Goal: Task Accomplishment & Management: Manage account settings

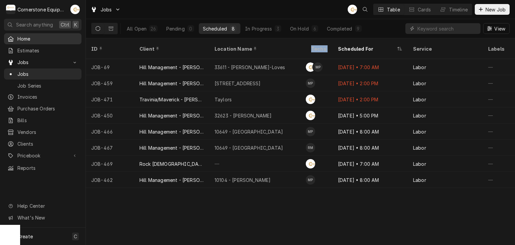
click at [28, 38] on span "Home" at bounding box center [47, 38] width 61 height 7
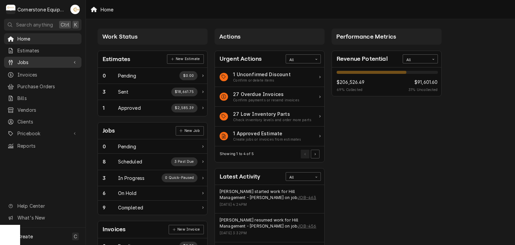
click at [18, 64] on link "Jobs" at bounding box center [42, 62] width 77 height 11
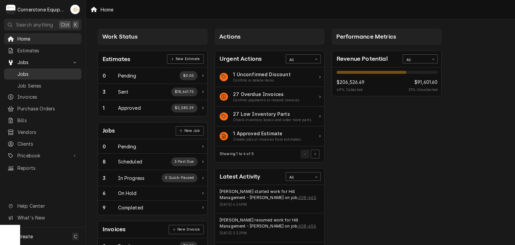
click at [25, 70] on span "Jobs" at bounding box center [47, 73] width 61 height 7
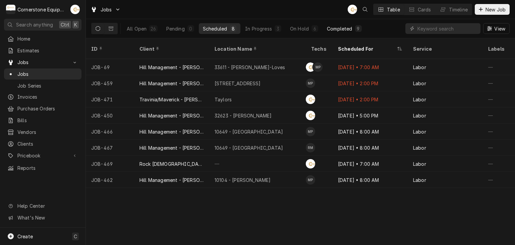
click at [333, 32] on button "Completed 9" at bounding box center [344, 28] width 43 height 11
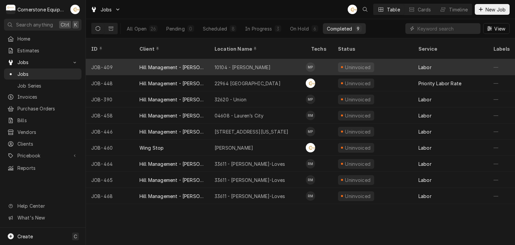
click at [122, 59] on div "JOB-409" at bounding box center [110, 67] width 48 height 16
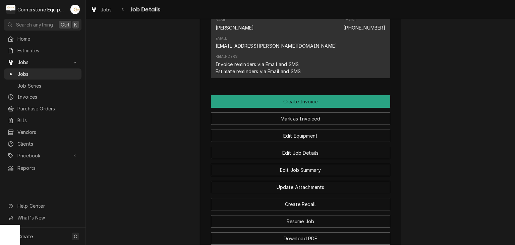
scroll to position [536, 0]
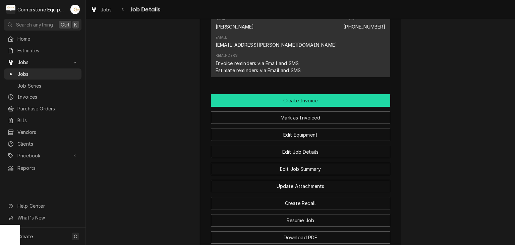
click at [291, 94] on button "Create Invoice" at bounding box center [300, 100] width 179 height 12
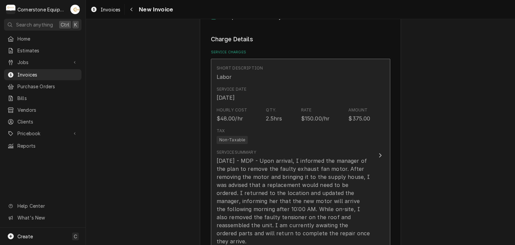
scroll to position [402, 0]
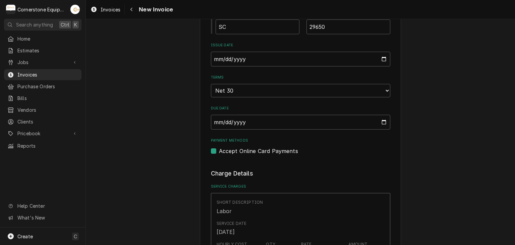
click at [230, 149] on label "Accept Online Card Payments" at bounding box center [258, 151] width 79 height 8
click at [230, 149] on input "Payment Methods" at bounding box center [308, 154] width 179 height 15
checkbox input "false"
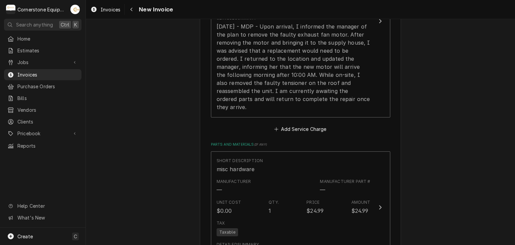
scroll to position [536, 0]
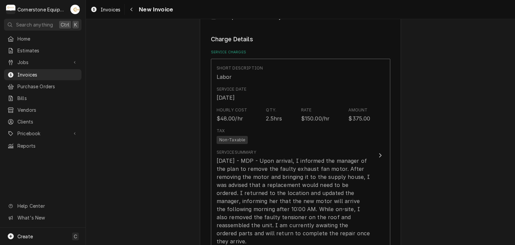
click at [452, 130] on div "Please provide the following information to create your invoice: Client Details…" at bounding box center [300, 124] width 429 height 1268
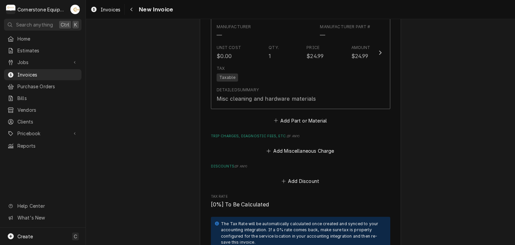
scroll to position [938, 0]
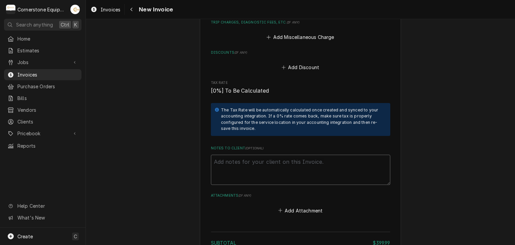
click at [299, 156] on textarea "Notes to Client ( optional )" at bounding box center [300, 169] width 179 height 30
paste textarea "INVOICE APPROVAL AND PAYMENT TERMS All invoices are due upon receipt unless oth…"
type textarea "x"
type textarea "INVOICE APPROVAL AND PAYMENT TERMS All invoices are due upon receipt unless oth…"
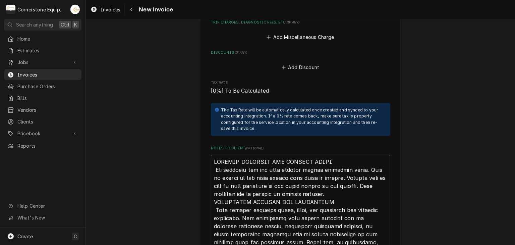
scroll to position [1157, 0]
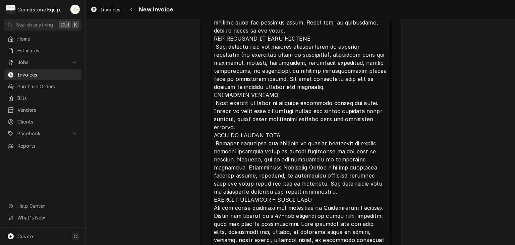
type textarea "x"
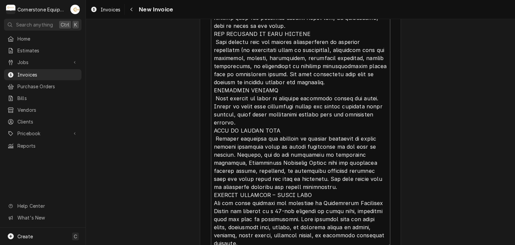
scroll to position [0, 0]
type textarea "INVOICE APPROVAL AND PAYMENT TERMS All invoices are due upon receipt unless oth…"
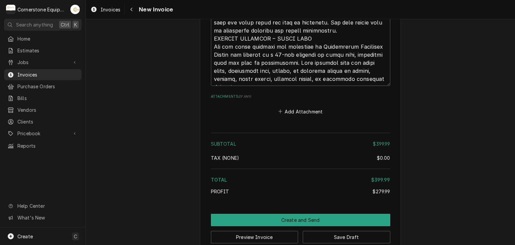
scroll to position [1321, 0]
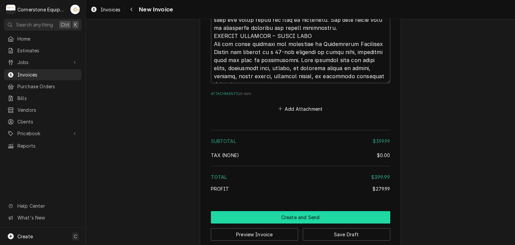
click at [314, 211] on button "Create and Send" at bounding box center [300, 217] width 179 height 12
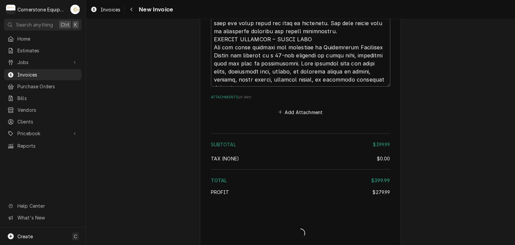
type textarea "x"
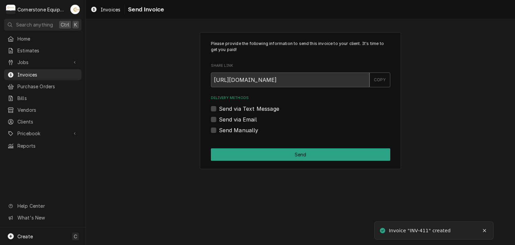
click at [237, 128] on label "Send Manually" at bounding box center [239, 130] width 40 height 8
click at [237, 128] on input "Send Manually" at bounding box center [308, 133] width 179 height 15
checkbox input "true"
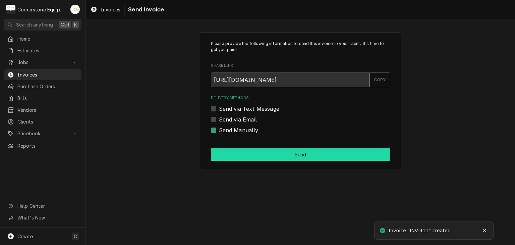
click at [253, 156] on button "Send" at bounding box center [300, 154] width 179 height 12
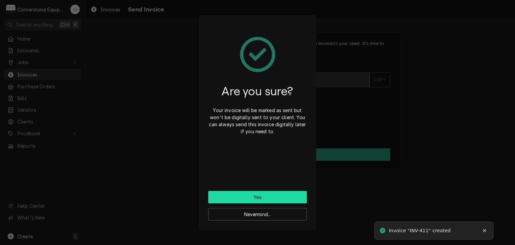
click at [249, 194] on button "Yes" at bounding box center [257, 197] width 98 height 12
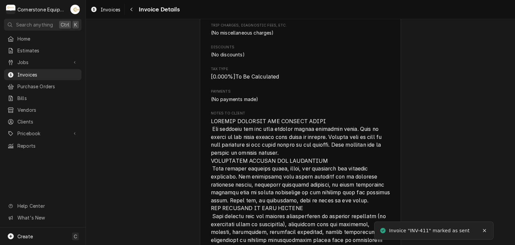
scroll to position [1111, 0]
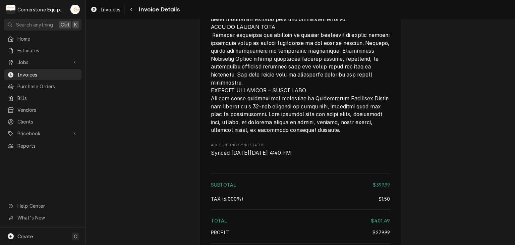
scroll to position [1111, 0]
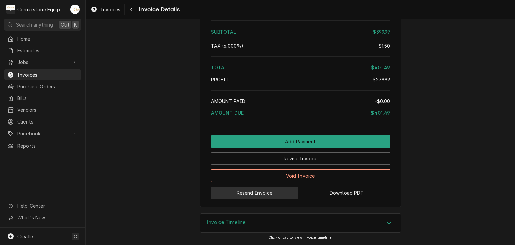
click at [228, 198] on button "Resend Invoice" at bounding box center [254, 192] width 87 height 12
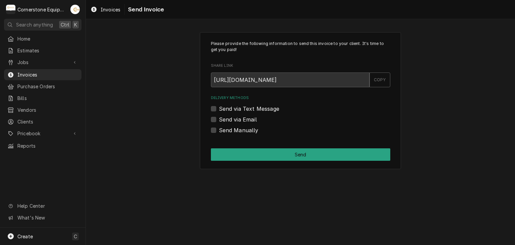
click at [232, 105] on label "Send via Text Message" at bounding box center [249, 109] width 60 height 8
click at [232, 105] on input "Send via Text Message" at bounding box center [308, 112] width 179 height 15
checkbox input "true"
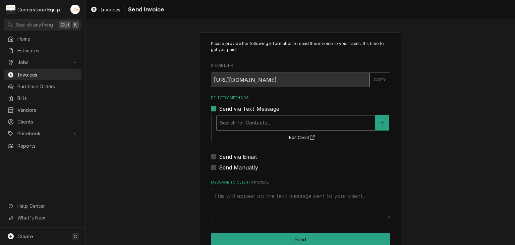
click at [226, 122] on div "Delivery Methods" at bounding box center [295, 123] width 151 height 12
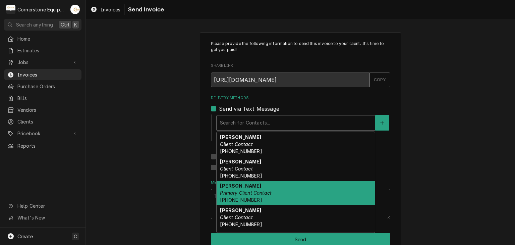
click at [233, 201] on span "(346) 249-1763" at bounding box center [241, 200] width 42 height 6
type textarea "x"
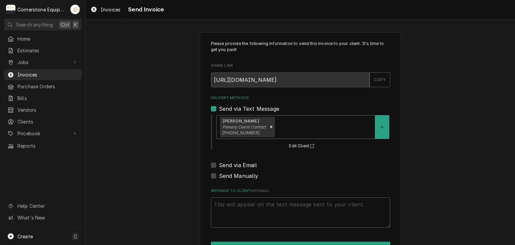
click at [232, 165] on label "Send via Email" at bounding box center [238, 165] width 38 height 8
click at [232, 165] on input "Send via Email" at bounding box center [308, 168] width 179 height 15
checkbox input "true"
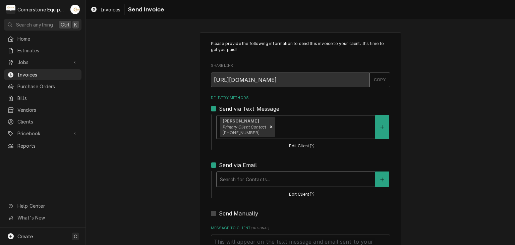
click at [230, 179] on div "Delivery Methods" at bounding box center [295, 179] width 151 height 12
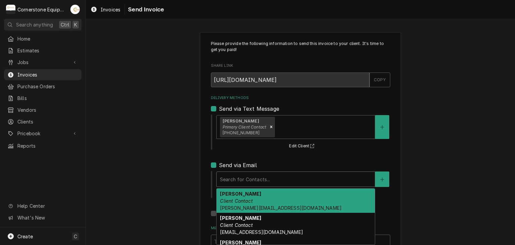
click at [229, 192] on strong "Amy Moore" at bounding box center [240, 194] width 41 height 6
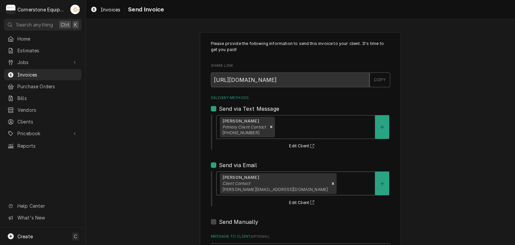
click at [178, 179] on div "Please provide the following information to send this invoice to your client. I…" at bounding box center [300, 169] width 429 height 287
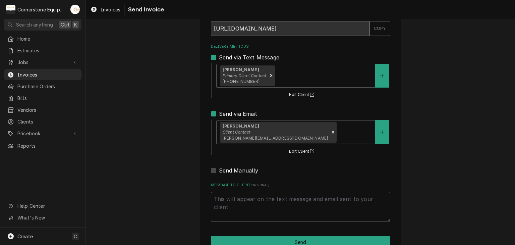
scroll to position [68, 0]
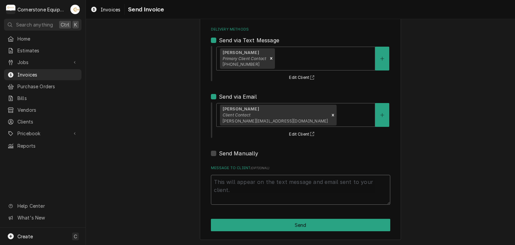
click at [236, 181] on textarea "Message to Client ( optional )" at bounding box center [300, 190] width 179 height 30
type textarea "x"
type textarea "T"
type textarea "x"
type textarea "Th"
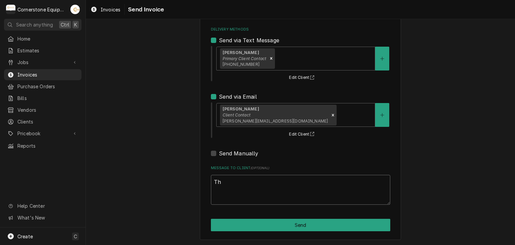
type textarea "x"
type textarea "Tha"
type textarea "x"
type textarea "Than"
type textarea "x"
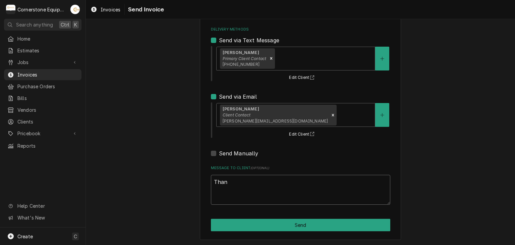
type textarea "Thank"
type textarea "x"
type textarea "Thank"
type textarea "x"
type textarea "Thank y"
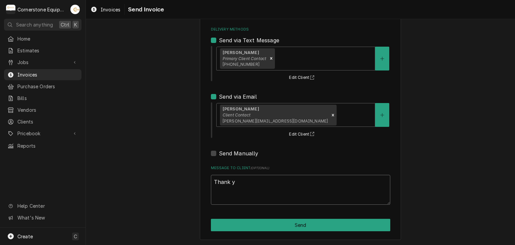
type textarea "x"
type textarea "Thank yo"
type textarea "x"
type textarea "Thank you"
type textarea "x"
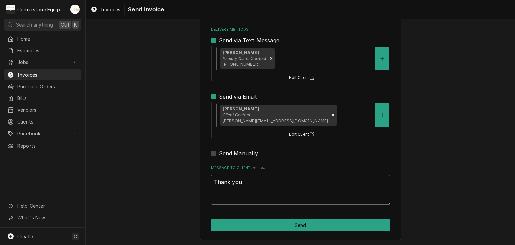
type textarea "Thank you"
type textarea "x"
type textarea "Thank you f"
type textarea "x"
type textarea "Thank you fo"
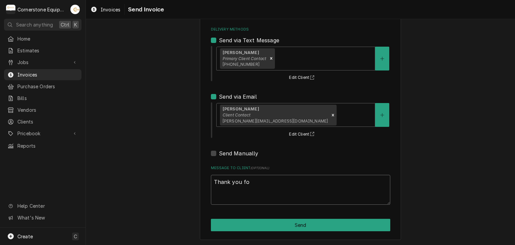
type textarea "x"
type textarea "Thank you for"
type textarea "x"
type textarea "Thank you for"
type textarea "x"
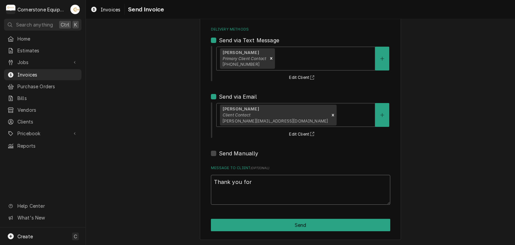
type textarea "Thank you for t"
type textarea "x"
type textarea "Thank you for th"
type textarea "x"
type textarea "Thank you for the"
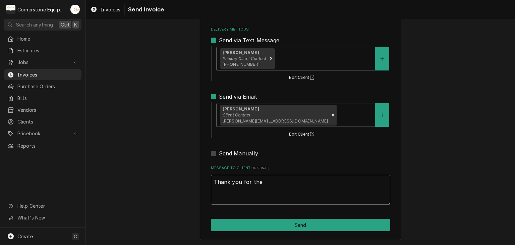
type textarea "x"
type textarea "Thank you for the"
type textarea "x"
type textarea "Thank you for the o"
type textarea "x"
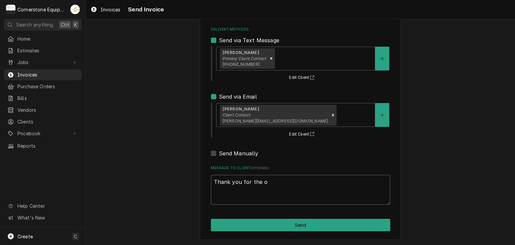
type textarea "Thank you for the op"
type textarea "x"
type textarea "Thank you for the opp"
type textarea "x"
type textarea "Thank you for the oppo"
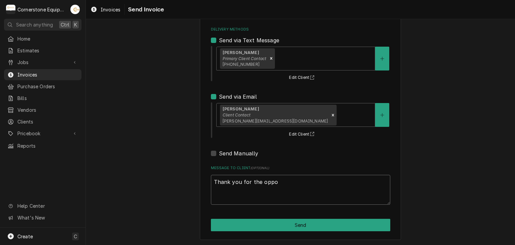
type textarea "x"
type textarea "Thank you for the oppor"
type textarea "x"
type textarea "Thank you for the opport"
type textarea "x"
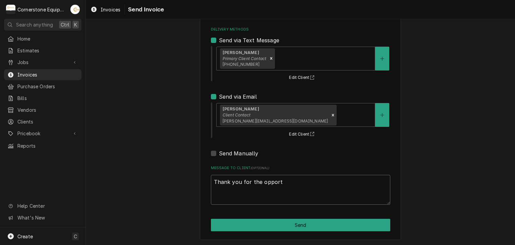
type textarea "Thank you for the opportu"
type textarea "x"
type textarea "Thank you for the opportun"
type textarea "x"
type textarea "Thank you for the opportuni"
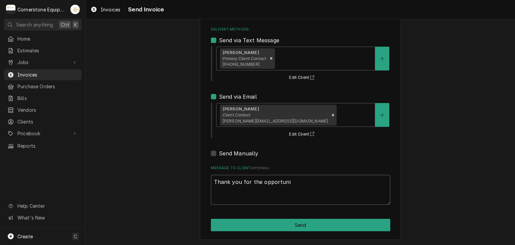
type textarea "x"
type textarea "Thank you for the opportunit"
type textarea "x"
type textarea "Thank you for the opportunity"
type textarea "x"
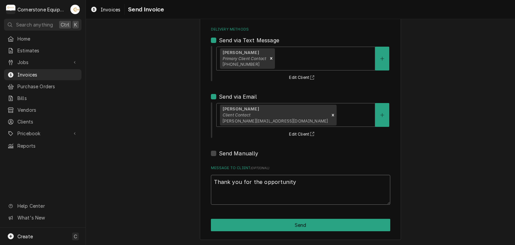
type textarea "Thank you for the opportunity o"
type textarea "x"
type textarea "Thank you for the opportunity ot"
type textarea "x"
type textarea "Thank you for the opportunity ot"
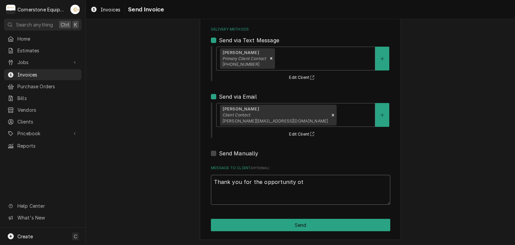
type textarea "x"
type textarea "Thank you for the opportunity ot b"
type textarea "x"
type textarea "Thank you for the opportunity ot be"
type textarea "x"
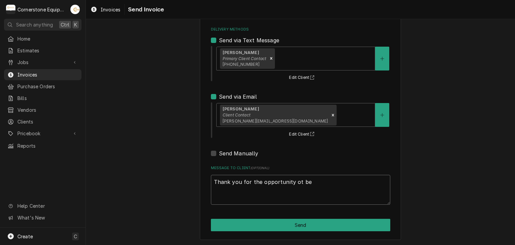
type textarea "Thank you for the opportunity ot be"
type textarea "x"
type textarea "Thank you for the opportunity ot be o"
type textarea "x"
type textarea "Thank you for the opportunity ot be of"
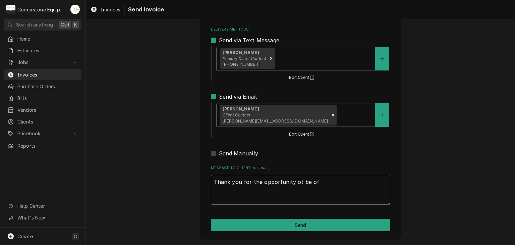
type textarea "x"
type textarea "Thank you for the opportunity ot be of"
type textarea "x"
type textarea "Thank you for the opportunity ot be of s"
type textarea "x"
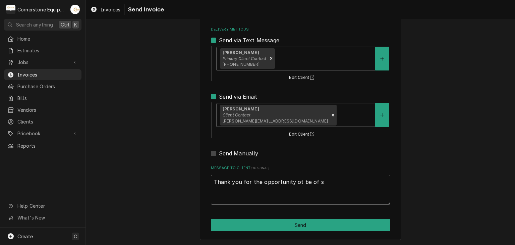
type textarea "Thank you for the opportunity ot be of se"
type textarea "x"
type textarea "Thank you for the opportunity ot be of ser"
type textarea "x"
type textarea "Thank you for the opportunity ot be of serv"
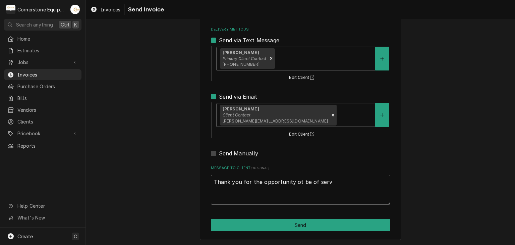
type textarea "x"
type textarea "Thank you for the opportunity ot be of servi"
type textarea "x"
type textarea "Thank you for the opportunity ot be of servic"
type textarea "x"
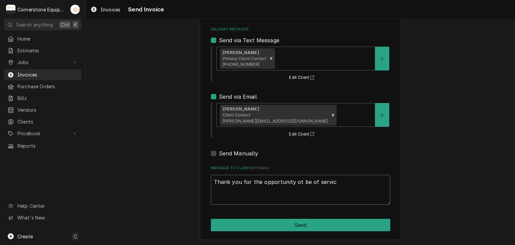
type textarea "Thank you for the opportunity ot be of service"
type textarea "x"
type textarea "Thank you for the opportunity ot be of service!"
type textarea "x"
click at [370, 191] on textarea "Thank you for the opportunity to be of service!" at bounding box center [300, 190] width 179 height 30
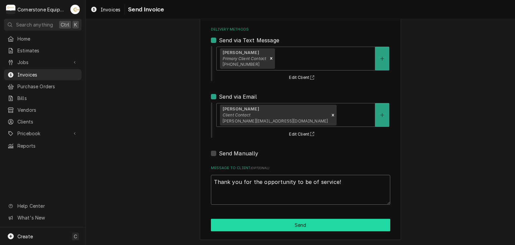
type textarea "Thank you for the opportunity to be of service!"
click at [309, 226] on button "Send" at bounding box center [300, 224] width 179 height 12
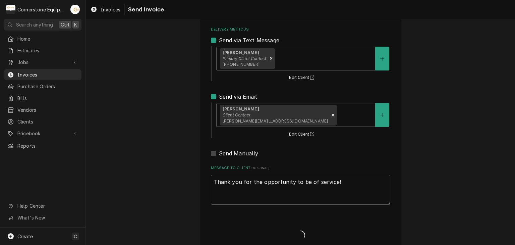
type textarea "x"
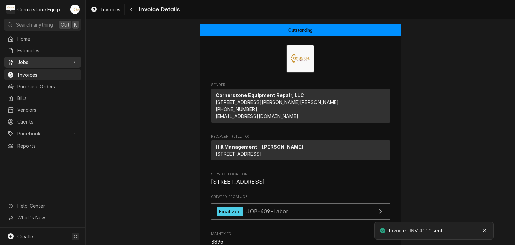
click at [44, 61] on span "Jobs" at bounding box center [42, 62] width 51 height 7
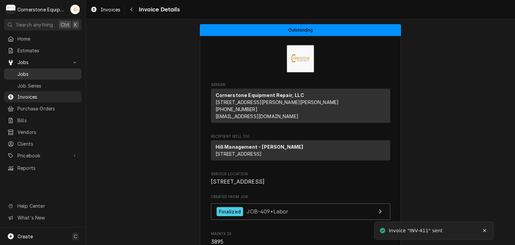
click at [45, 70] on span "Jobs" at bounding box center [47, 73] width 61 height 7
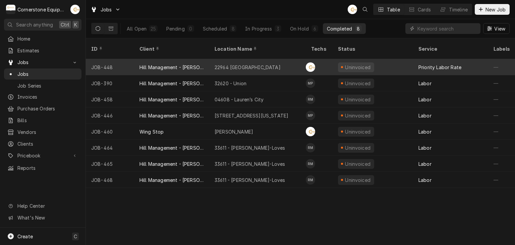
click at [207, 59] on div "Hill Management - [PERSON_NAME]" at bounding box center [171, 67] width 75 height 16
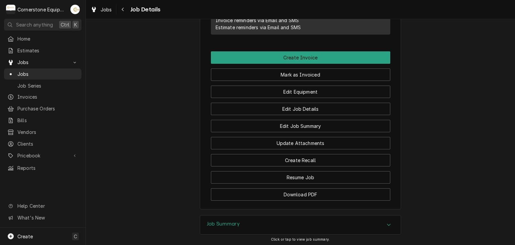
scroll to position [558, 0]
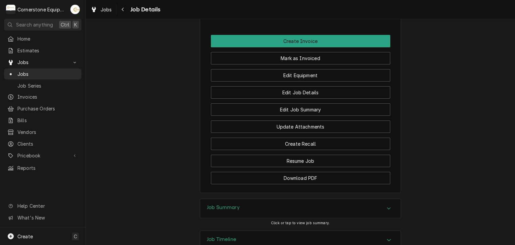
click at [236, 204] on h3 "Job Summary" at bounding box center [223, 207] width 33 height 6
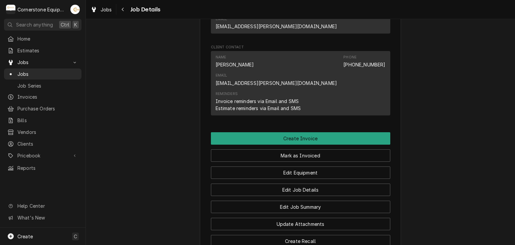
scroll to position [429, 0]
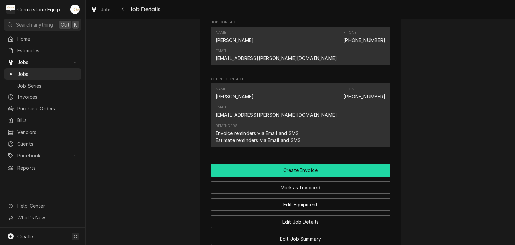
click at [298, 164] on button "Create Invoice" at bounding box center [300, 170] width 179 height 12
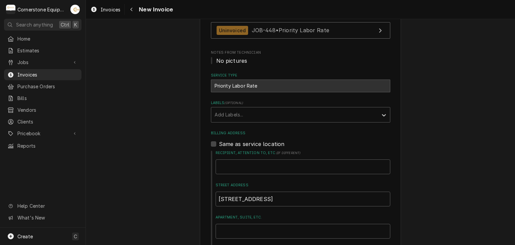
scroll to position [402, 0]
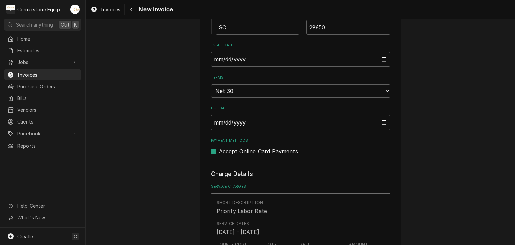
click at [233, 153] on label "Accept Online Card Payments" at bounding box center [258, 151] width 79 height 8
click at [233, 153] on input "Payment Methods" at bounding box center [308, 154] width 179 height 15
checkbox input "false"
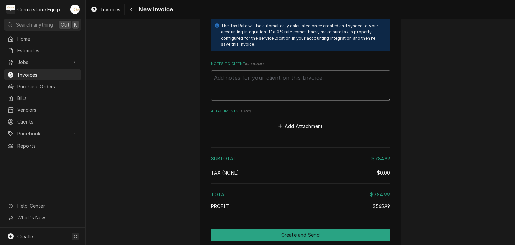
scroll to position [1154, 0]
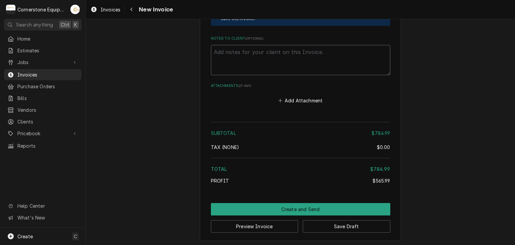
click at [304, 56] on textarea "Notes to Client ( optional )" at bounding box center [300, 60] width 179 height 30
paste textarea "INVOICE APPROVAL AND PAYMENT TERMS All invoices are due upon receipt unless oth…"
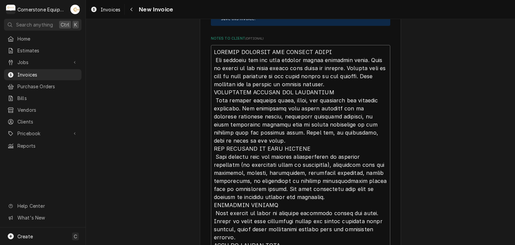
type textarea "x"
type textarea "INVOICE APPROVAL AND PAYMENT TERMS All invoices are due upon receipt unless oth…"
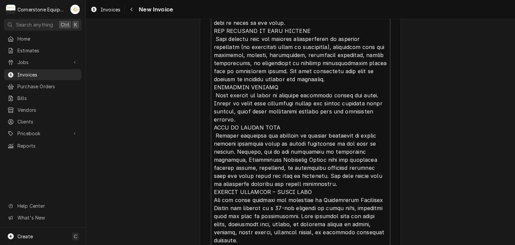
type textarea "x"
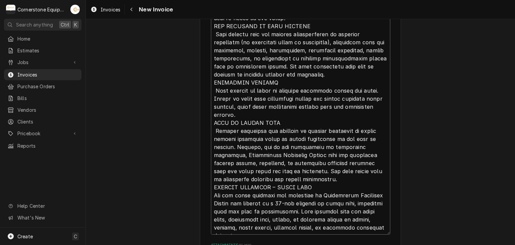
type textarea "INVOICE APPROVAL AND PAYMENT TERMS All invoices are due upon receipt unless oth…"
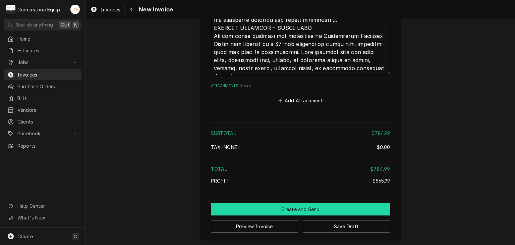
click at [313, 207] on button "Create and Send" at bounding box center [300, 209] width 179 height 12
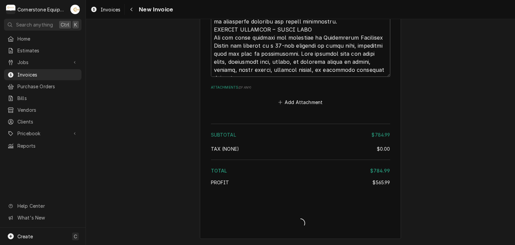
scroll to position [1431, 0]
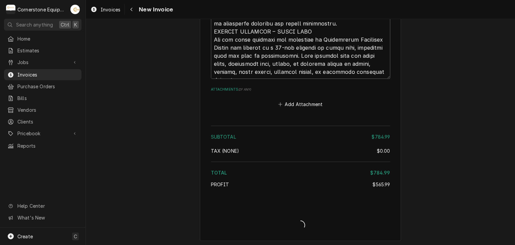
type textarea "x"
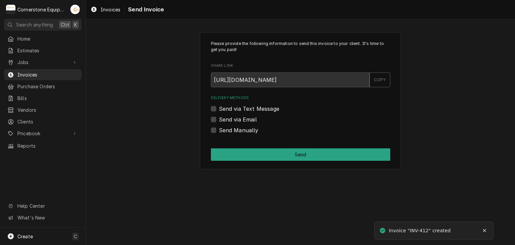
click at [246, 129] on label "Send Manually" at bounding box center [239, 130] width 40 height 8
click at [246, 129] on input "Send Manually" at bounding box center [308, 133] width 179 height 15
checkbox input "true"
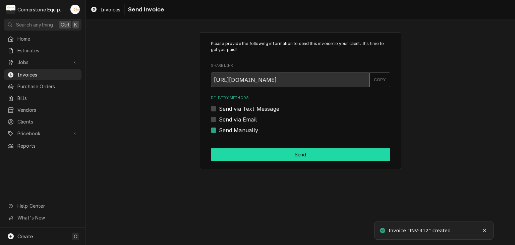
click at [250, 151] on button "Send" at bounding box center [300, 154] width 179 height 12
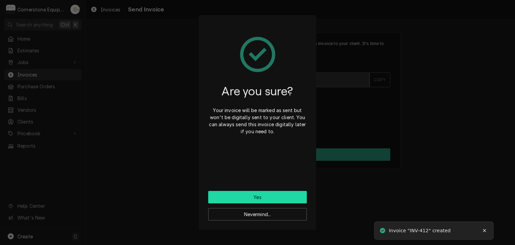
click at [252, 195] on button "Yes" at bounding box center [257, 197] width 98 height 12
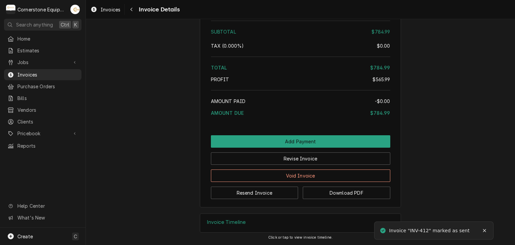
scroll to position [1174, 0]
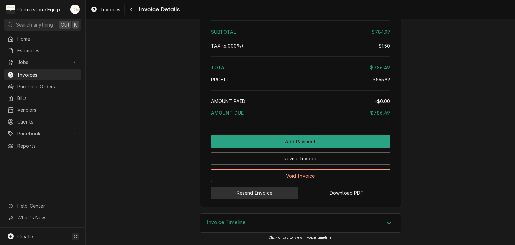
click at [249, 196] on button "Resend Invoice" at bounding box center [254, 192] width 87 height 12
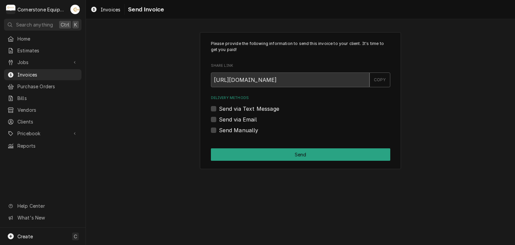
click at [238, 110] on label "Send via Text Message" at bounding box center [249, 109] width 60 height 8
click at [238, 110] on input "Send via Text Message" at bounding box center [308, 112] width 179 height 15
checkbox input "true"
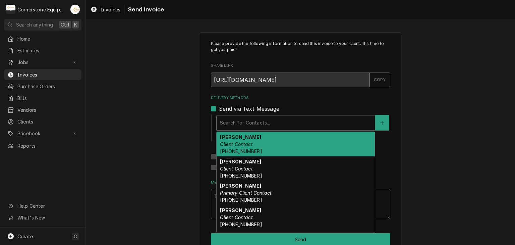
click at [236, 122] on div "Delivery Methods" at bounding box center [295, 123] width 151 height 12
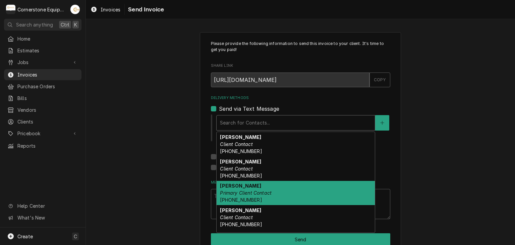
click at [235, 183] on strong "Ashton Vazquez" at bounding box center [240, 186] width 41 height 6
type textarea "x"
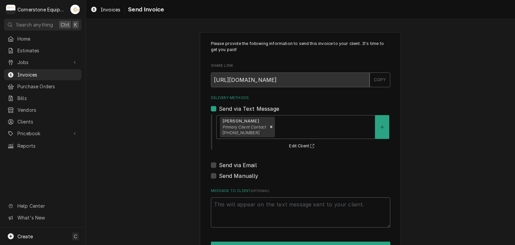
click at [231, 161] on label "Send via Email" at bounding box center [238, 165] width 38 height 8
click at [231, 161] on input "Send via Email" at bounding box center [308, 168] width 179 height 15
checkbox input "true"
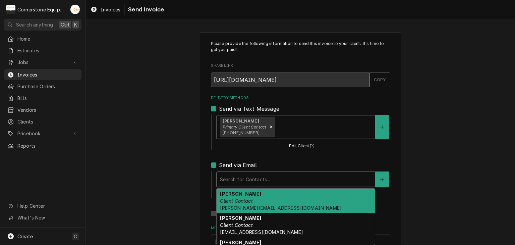
click at [231, 183] on div "Delivery Methods" at bounding box center [295, 179] width 151 height 12
drag, startPoint x: 228, startPoint y: 202, endPoint x: 194, endPoint y: 191, distance: 36.1
click at [228, 202] on em "Client Contact" at bounding box center [236, 201] width 32 height 6
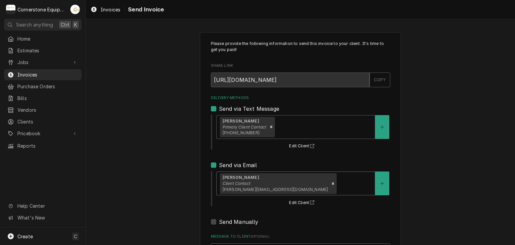
click at [167, 181] on div "Please provide the following information to send this invoice to your client. I…" at bounding box center [300, 169] width 429 height 287
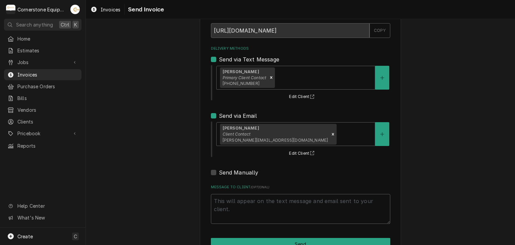
scroll to position [68, 0]
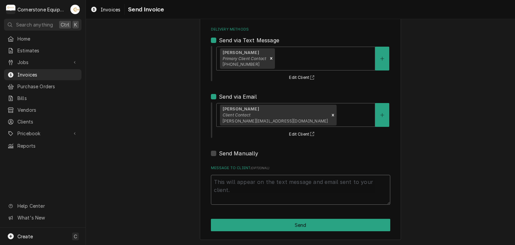
click at [269, 191] on textarea "Message to Client ( optional )" at bounding box center [300, 190] width 179 height 30
type textarea "x"
type textarea "T"
type textarea "x"
type textarea "Th"
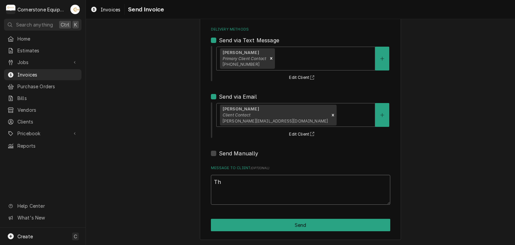
type textarea "x"
type textarea "Tha"
type textarea "x"
type textarea "Than"
type textarea "x"
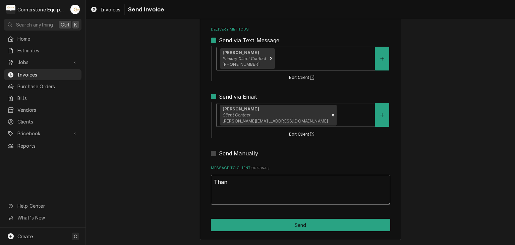
type textarea "Thank"
type textarea "x"
type textarea "Thank"
type textarea "x"
type textarea "Thank y"
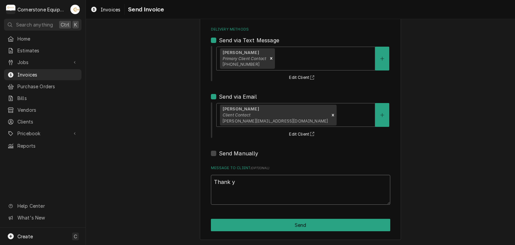
type textarea "x"
type textarea "Thank yo"
type textarea "x"
type textarea "Thank you"
type textarea "x"
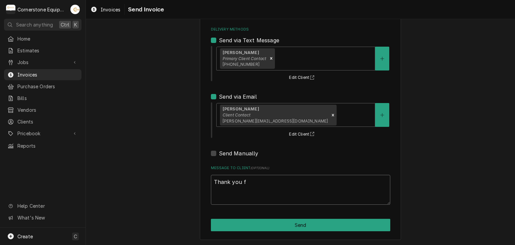
type textarea "Thank you fo"
type textarea "x"
type textarea "Thank you for"
type textarea "x"
type textarea "Thank you for"
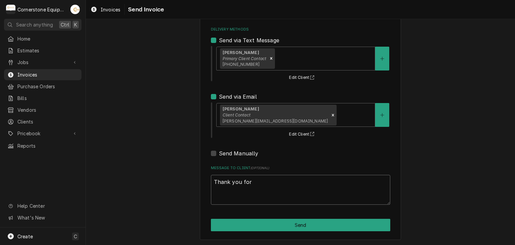
type textarea "x"
type textarea "Thank you for t"
type textarea "x"
type textarea "Thank you for th"
type textarea "x"
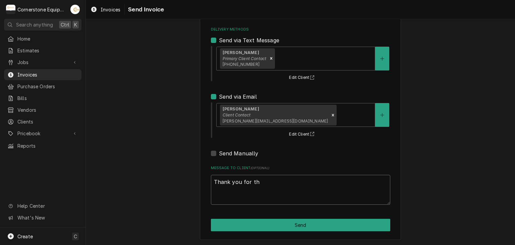
type textarea "Thank you for the"
type textarea "x"
type textarea "Thank you for the"
type textarea "x"
type textarea "Thank you for the o"
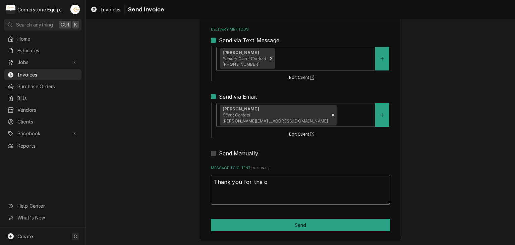
type textarea "x"
type textarea "Thank you for the op"
type textarea "x"
type textarea "Thank you for the opp"
type textarea "x"
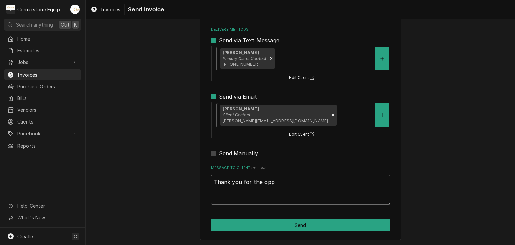
type textarea "Thank you for the oppo"
type textarea "x"
type textarea "Thank you for the oppor"
type textarea "x"
type textarea "Thank you for the opport"
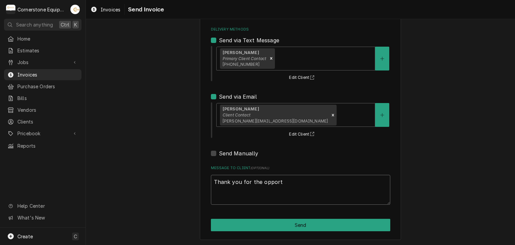
type textarea "x"
type textarea "Thank you for the opportun"
type textarea "x"
type textarea "Thank you for the opportuni"
type textarea "x"
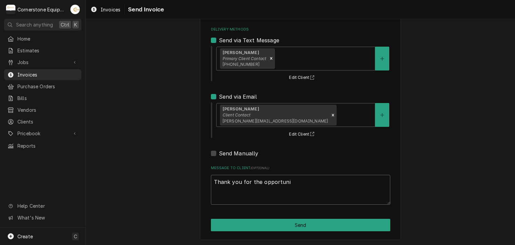
type textarea "Thank you for the opportunit"
type textarea "x"
type textarea "Thank you for the opportunity"
type textarea "x"
type textarea "Thank you for the opportunity"
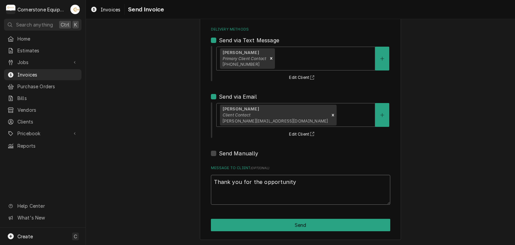
type textarea "x"
type textarea "Thank you for the opportunity t"
type textarea "x"
type textarea "Thank you for the opportunity to"
type textarea "x"
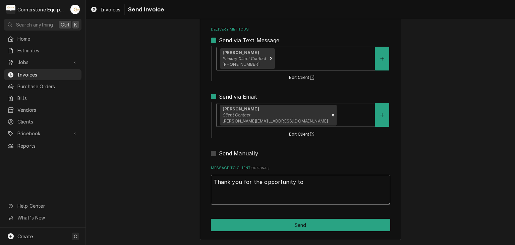
type textarea "Thank you for the opportunity to"
type textarea "x"
type textarea "Thank you for the opportunity to b"
type textarea "x"
type textarea "Thank you for the opportunity to be"
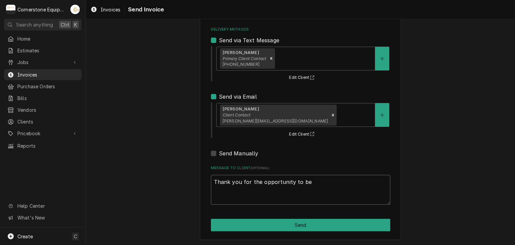
type textarea "x"
type textarea "Thank you for the opportunity to be"
type textarea "x"
type textarea "Thank you for the opportunity to be o"
type textarea "x"
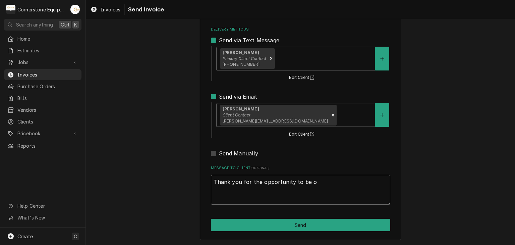
type textarea "Thank you for the opportunity to be of"
type textarea "x"
type textarea "Thank you for the opportunity to be of"
type textarea "x"
type textarea "Thank you for the opportunity to be of s"
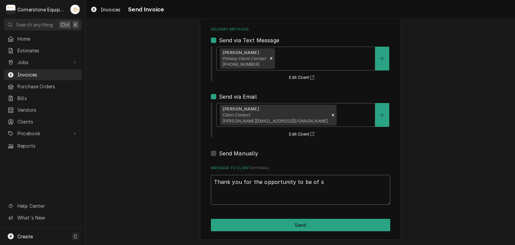
type textarea "x"
type textarea "Thank you for the opportunity to be of se"
type textarea "x"
type textarea "Thank you for the opportunity to be of ser"
type textarea "x"
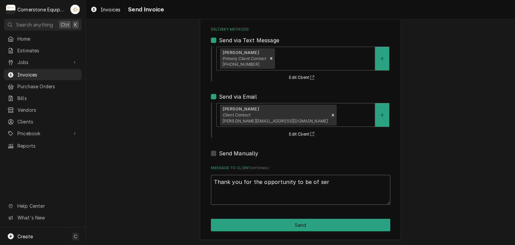
type textarea "Thank you for the opportunity to be of serv"
type textarea "x"
type textarea "Thank you for the opportunity to be of servi"
type textarea "x"
type textarea "Thank you for the opportunity to be of servic"
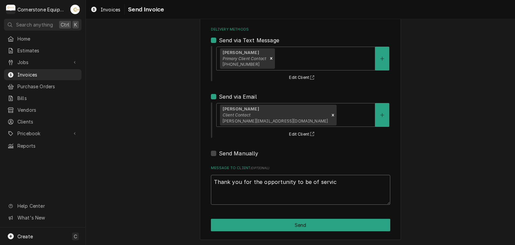
type textarea "x"
type textarea "Thank you for the opportunity to be of service"
type textarea "x"
click at [275, 181] on textarea "Thank you for the opportunity to be of service!" at bounding box center [300, 190] width 179 height 30
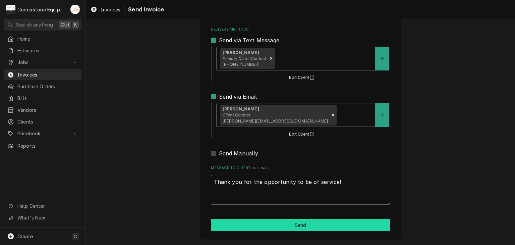
type textarea "Thank you for the opportunity to be of service!"
click at [293, 224] on button "Send" at bounding box center [300, 224] width 179 height 12
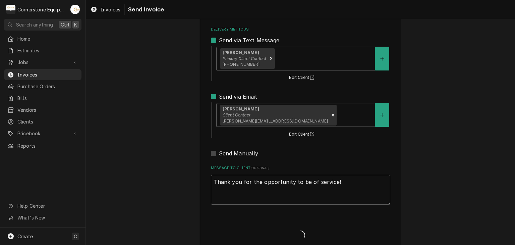
type textarea "x"
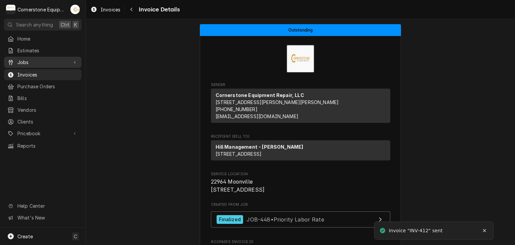
click at [34, 59] on span "Jobs" at bounding box center [42, 62] width 51 height 7
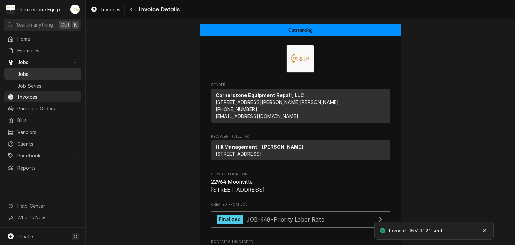
click at [27, 71] on span "Jobs" at bounding box center [47, 73] width 61 height 7
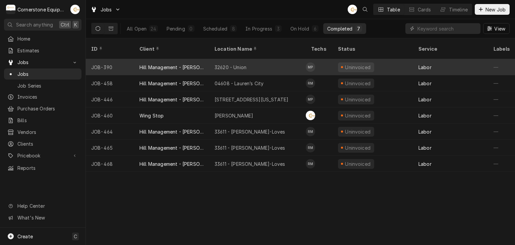
click at [259, 59] on div "32620 - Union" at bounding box center [257, 67] width 96 height 16
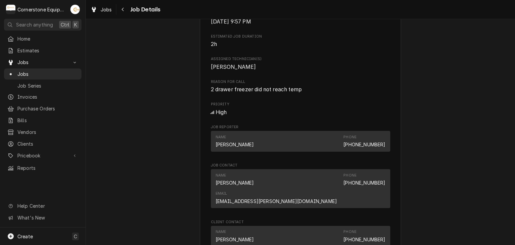
scroll to position [402, 0]
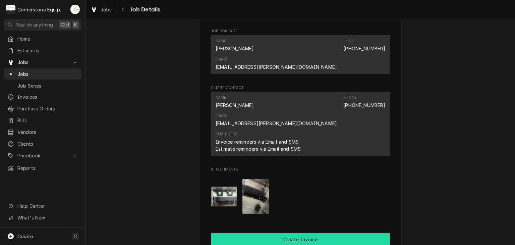
click at [286, 233] on button "Create Invoice" at bounding box center [300, 239] width 179 height 12
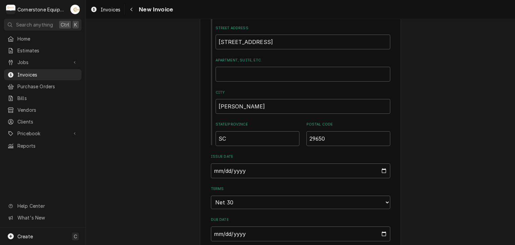
scroll to position [402, 0]
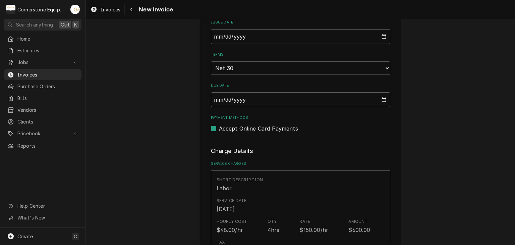
click at [242, 130] on label "Accept Online Card Payments" at bounding box center [258, 128] width 79 height 8
click at [242, 130] on input "Payment Methods" at bounding box center [308, 131] width 179 height 15
checkbox input "false"
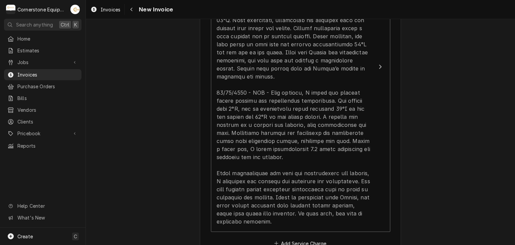
scroll to position [536, 0]
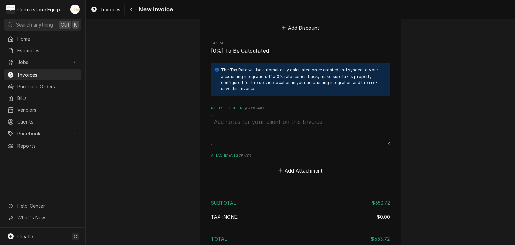
scroll to position [1371, 0]
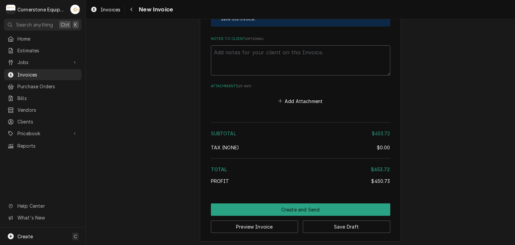
click at [318, 93] on div "Add Attachment" at bounding box center [300, 99] width 179 height 13
click at [314, 99] on button "Add Attachment" at bounding box center [300, 100] width 47 height 9
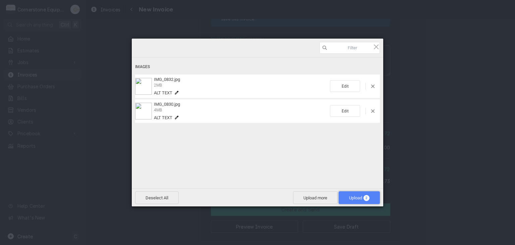
click at [372, 201] on span "Upload 2" at bounding box center [358, 197] width 41 height 13
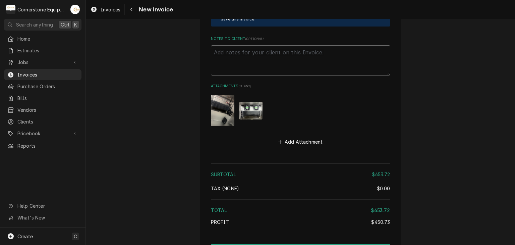
click at [265, 57] on textarea "Notes to Client ( optional )" at bounding box center [300, 60] width 179 height 30
paste textarea "INVOICE APPROVAL AND PAYMENT TERMS All invoices are due upon receipt unless oth…"
type textarea "x"
type textarea "INVOICE APPROVAL AND PAYMENT TERMS All invoices are due upon receipt unless oth…"
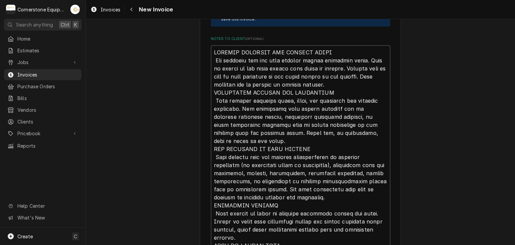
scroll to position [1489, 0]
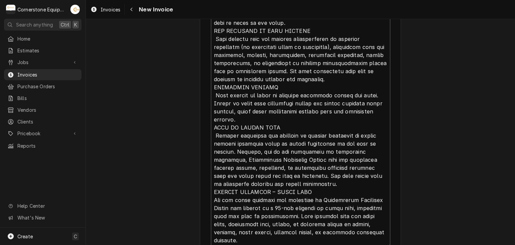
type textarea "x"
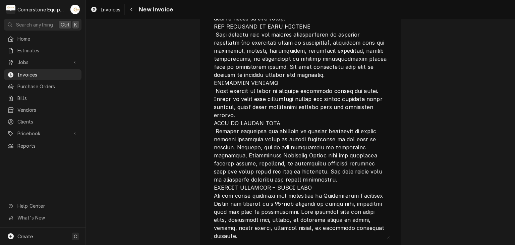
scroll to position [1493, 0]
type textarea "INVOICE APPROVAL AND PAYMENT TERMS All invoices are due upon receipt unless oth…"
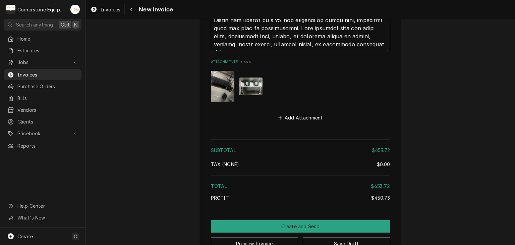
scroll to position [1693, 0]
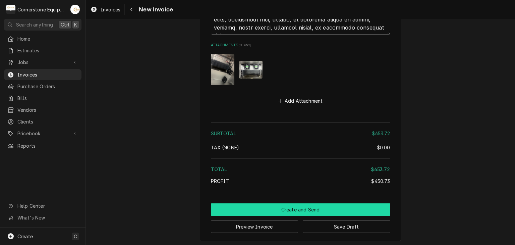
click at [243, 207] on button "Create and Send" at bounding box center [300, 209] width 179 height 12
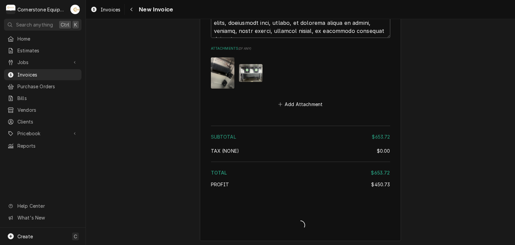
type textarea "x"
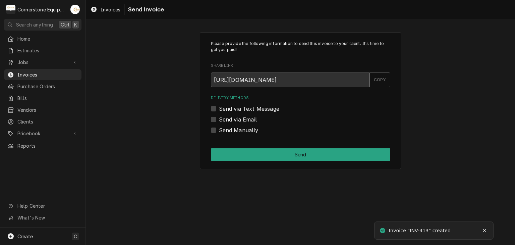
click at [219, 129] on label "Send Manually" at bounding box center [239, 130] width 40 height 8
click at [219, 129] on input "Send Manually" at bounding box center [308, 133] width 179 height 15
checkbox input "true"
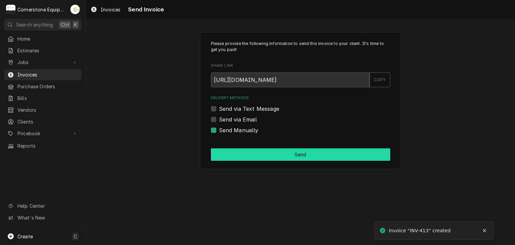
click at [231, 152] on button "Send" at bounding box center [300, 154] width 179 height 12
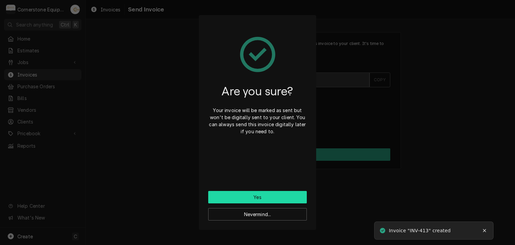
click at [257, 197] on button "Yes" at bounding box center [257, 197] width 98 height 12
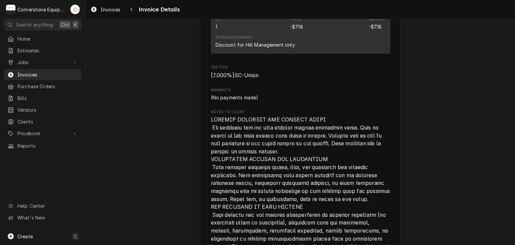
scroll to position [1423, 0]
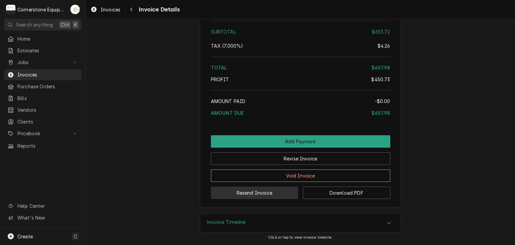
click at [245, 195] on button "Resend Invoice" at bounding box center [254, 192] width 87 height 12
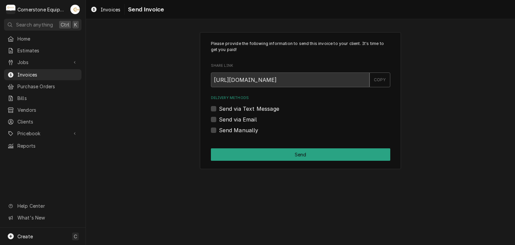
click at [232, 109] on label "Send via Text Message" at bounding box center [249, 109] width 60 height 8
click at [232, 109] on input "Send via Text Message" at bounding box center [308, 112] width 179 height 15
checkbox input "true"
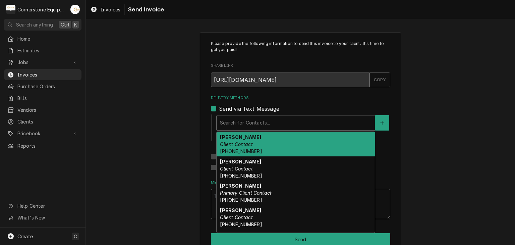
click at [227, 123] on div "Delivery Methods" at bounding box center [295, 123] width 151 height 12
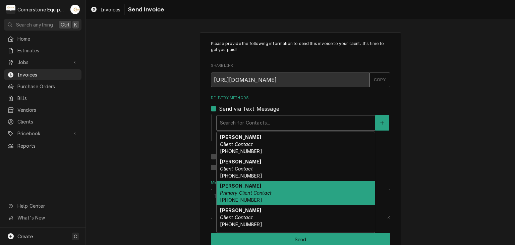
click at [228, 185] on strong "Ashton Vazquez" at bounding box center [240, 186] width 41 height 6
type textarea "x"
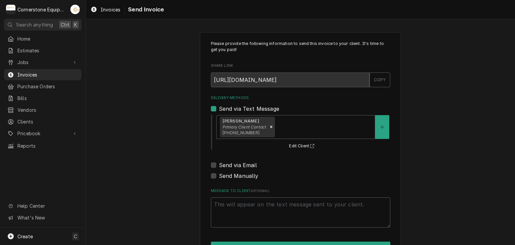
click at [228, 166] on label "Send via Email" at bounding box center [238, 165] width 38 height 8
click at [228, 166] on input "Send via Email" at bounding box center [308, 168] width 179 height 15
checkbox input "true"
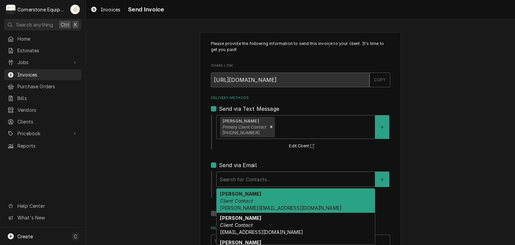
click at [229, 175] on div "Delivery Methods" at bounding box center [295, 179] width 151 height 12
click at [230, 195] on strong "Amy Moore" at bounding box center [240, 194] width 41 height 6
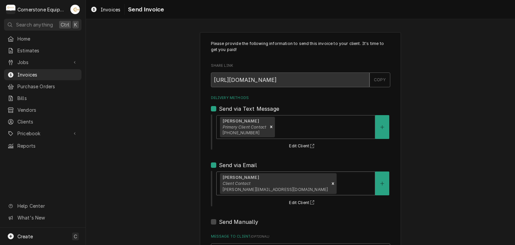
click at [167, 174] on div "Please provide the following information to send this invoice to your client. I…" at bounding box center [300, 169] width 429 height 287
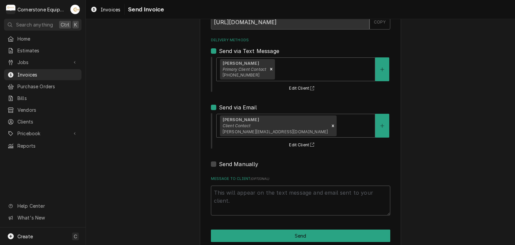
scroll to position [68, 0]
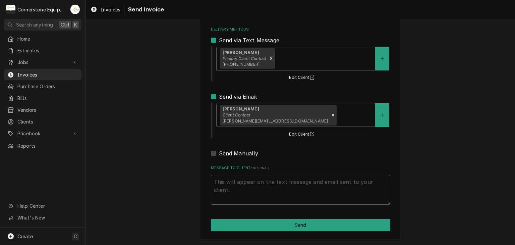
click at [255, 184] on textarea "Message to Client ( optional )" at bounding box center [300, 190] width 179 height 30
type textarea "x"
type textarea "T"
type textarea "x"
type textarea "Th"
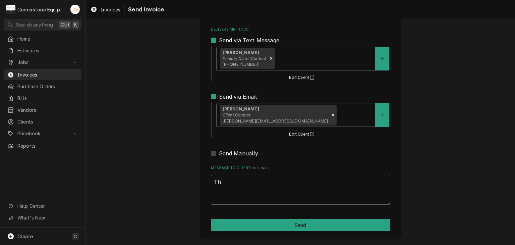
type textarea "x"
type textarea "Tha"
type textarea "x"
type textarea "Than"
type textarea "x"
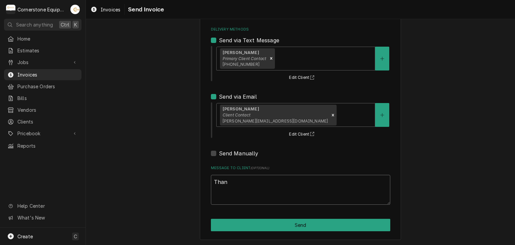
type textarea "Thank"
type textarea "x"
type textarea "Thank"
type textarea "x"
type textarea "Thank yo"
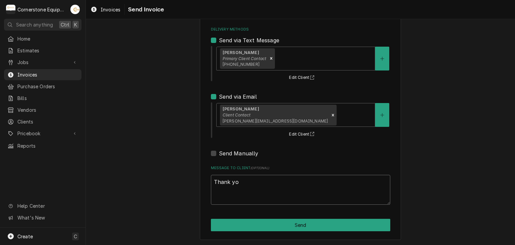
type textarea "x"
type textarea "Thank you"
type textarea "x"
type textarea "Thank you"
type textarea "x"
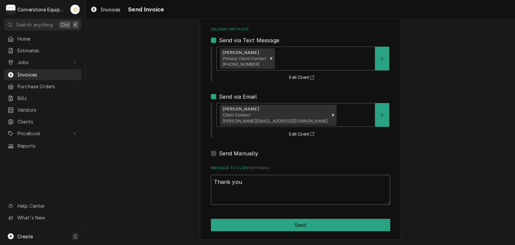
type textarea "Thank you f"
type textarea "x"
type textarea "Thank you fo"
type textarea "x"
type textarea "Thank you for"
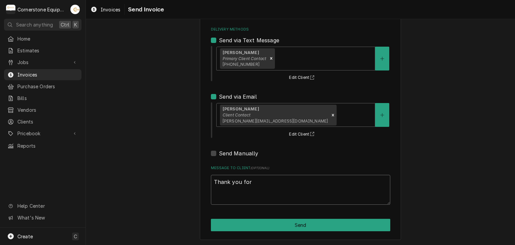
type textarea "x"
type textarea "Thank you for"
type textarea "x"
type textarea "Thank you for t"
type textarea "x"
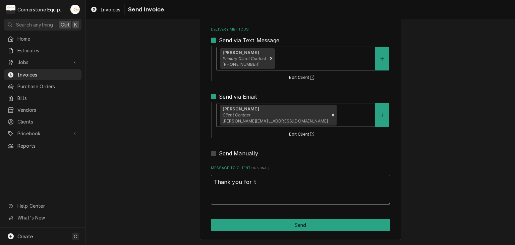
type textarea "Thank you for th"
type textarea "x"
type textarea "Thank you for the"
type textarea "x"
type textarea "Thank you for the"
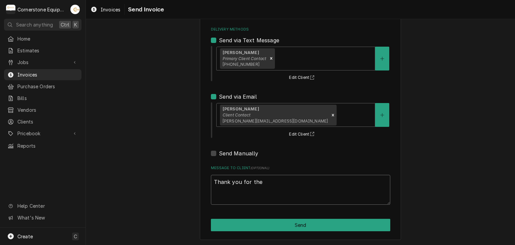
type textarea "x"
type textarea "Thank you for the o"
type textarea "x"
type textarea "Thank you for the op"
type textarea "x"
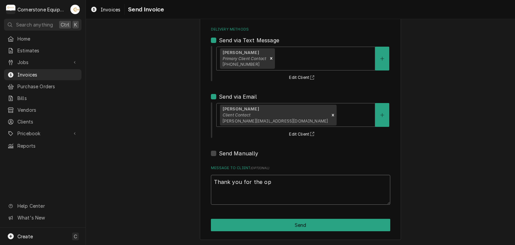
type textarea "Thank you for the opp"
type textarea "x"
type textarea "Thank you for the oppo"
type textarea "x"
type textarea "Thank you for the oppor"
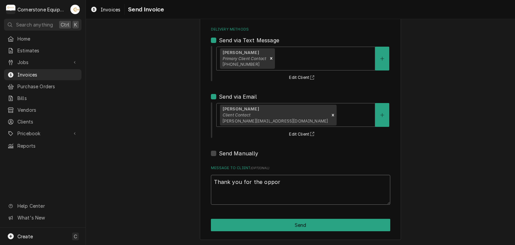
type textarea "x"
type textarea "Thank you for the opport"
type textarea "x"
type textarea "Thank you for the opportu"
type textarea "x"
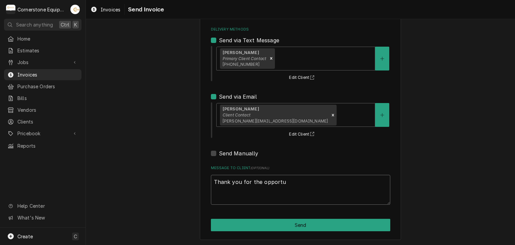
type textarea "Thank you for the opportun"
type textarea "x"
type textarea "Thank you for the opportuni"
type textarea "x"
type textarea "Thank you for the opportunit"
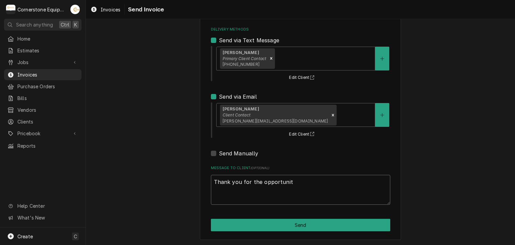
type textarea "x"
type textarea "Thank you for the opportunity"
type textarea "x"
type textarea "Thank you for the opportunity"
type textarea "x"
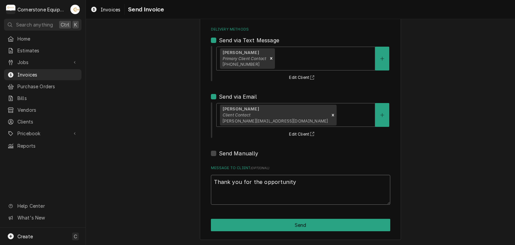
type textarea "Thank you for the opportunity t"
type textarea "x"
type textarea "Thank you for the opportunity to"
type textarea "x"
type textarea "Thank you for the opportunity to"
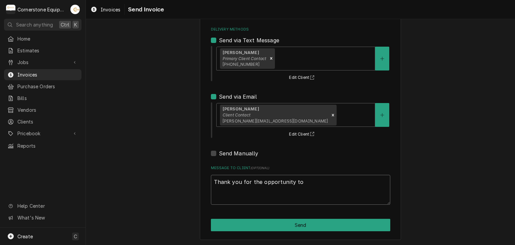
type textarea "x"
type textarea "Thank you for the opportunity to b"
type textarea "x"
type textarea "Thank you for the opportunity to be"
type textarea "x"
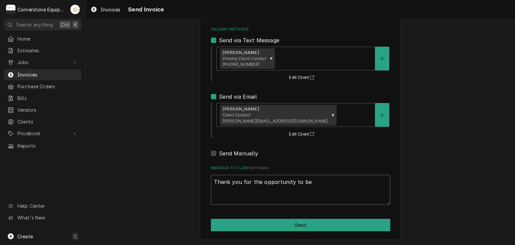
type textarea "Thank you for the opportunity to be"
type textarea "x"
type textarea "Thank you for the opportunity to be o"
type textarea "x"
type textarea "Thank you for the opportunity to be of"
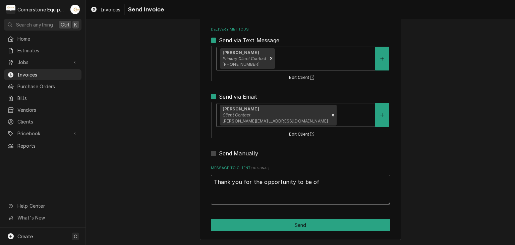
type textarea "x"
type textarea "Thank you for the opportunity to be of"
type textarea "x"
type textarea "Thank you for the opportunity to be of s"
type textarea "x"
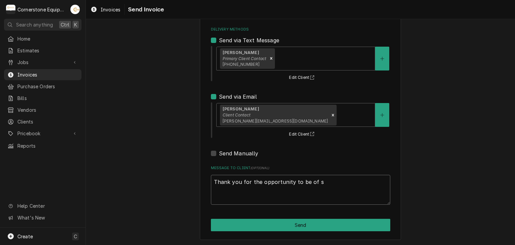
type textarea "Thank you for the opportunity to be of se"
type textarea "x"
type textarea "Thank you for the opportunity to be of ser"
type textarea "x"
type textarea "Thank you for the opportunity to be of serv"
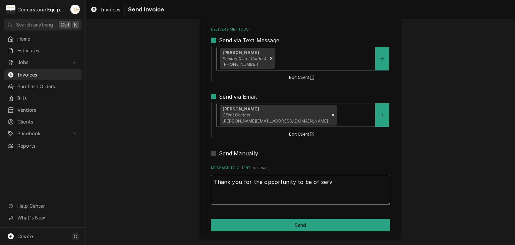
type textarea "x"
type textarea "Thank you for the opportunity to be of servi"
type textarea "x"
type textarea "Thank you for the opportunity to be of servic"
type textarea "x"
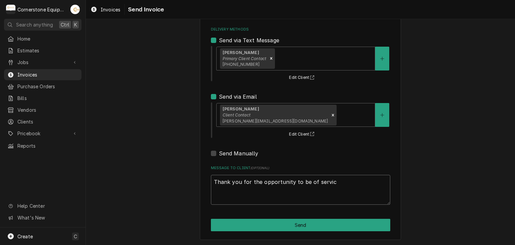
type textarea "Thank you for the opportunity to be of service"
type textarea "x"
click at [255, 183] on textarea "Thank you for the opportunity to be of service!" at bounding box center [300, 190] width 179 height 30
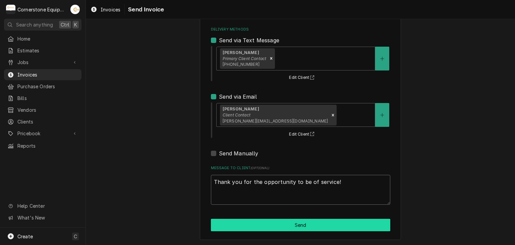
type textarea "Thank you for the opportunity to be of service!"
click at [279, 227] on button "Send" at bounding box center [300, 224] width 179 height 12
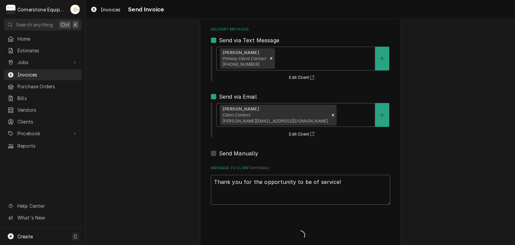
type textarea "x"
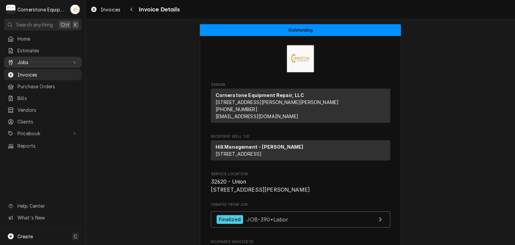
click at [29, 59] on span "Jobs" at bounding box center [42, 62] width 51 height 7
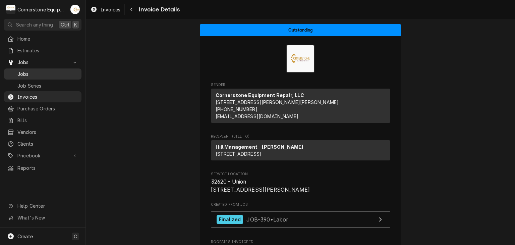
click at [32, 73] on span "Jobs" at bounding box center [47, 73] width 61 height 7
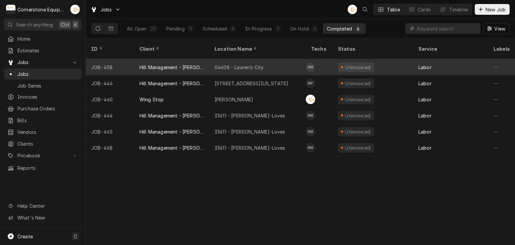
click at [244, 64] on div "04608 - Lauren’s City" at bounding box center [238, 67] width 49 height 7
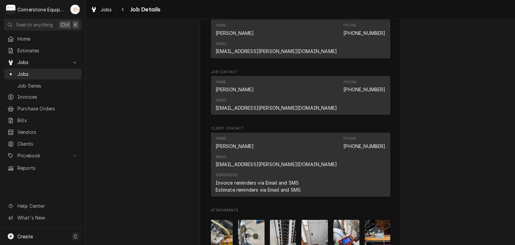
scroll to position [0, 74]
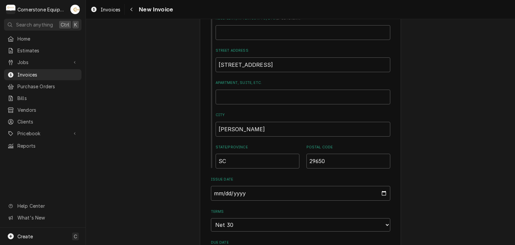
scroll to position [402, 0]
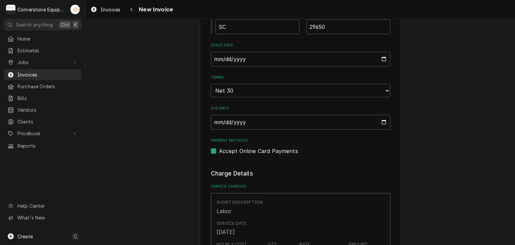
click at [250, 151] on label "Accept Online Card Payments" at bounding box center [258, 151] width 79 height 8
click at [250, 151] on input "Payment Methods" at bounding box center [308, 154] width 179 height 15
checkbox input "false"
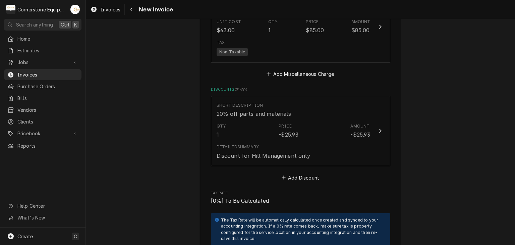
scroll to position [1353, 0]
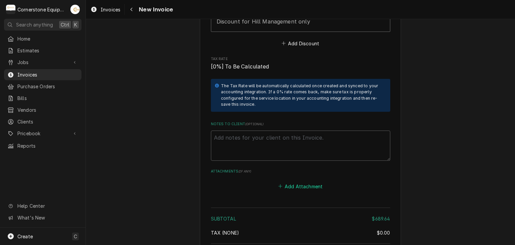
click at [311, 181] on button "Add Attachment" at bounding box center [300, 185] width 47 height 9
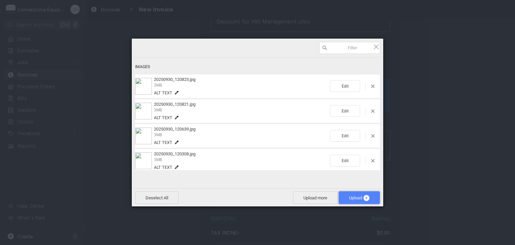
click at [356, 199] on span "Upload 8" at bounding box center [359, 197] width 20 height 5
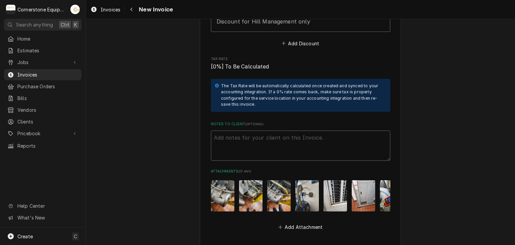
click at [296, 135] on textarea "Notes to Client ( optional )" at bounding box center [300, 145] width 179 height 30
paste textarea "INVOICE APPROVAL AND PAYMENT TERMS All invoices are due upon receipt unless oth…"
type textarea "x"
type textarea "INVOICE APPROVAL AND PAYMENT TERMS All invoices are due upon receipt unless oth…"
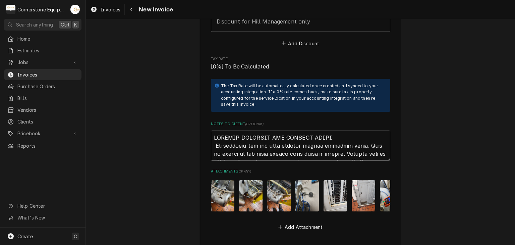
scroll to position [1548, 0]
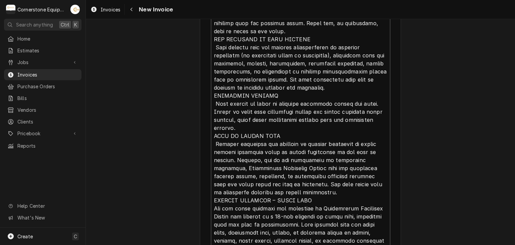
type textarea "x"
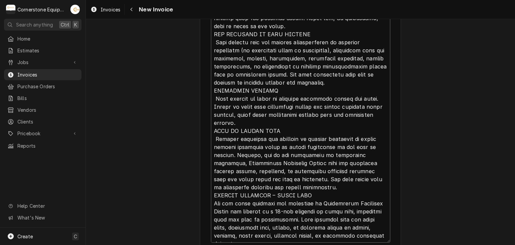
type textarea "INVOICE APPROVAL AND PAYMENT TERMS All invoices are due upon receipt unless oth…"
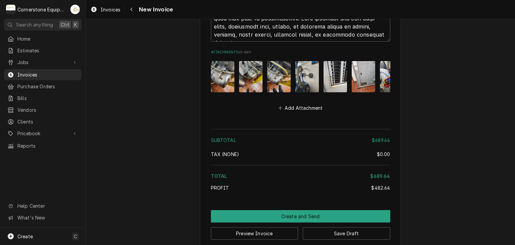
scroll to position [1757, 0]
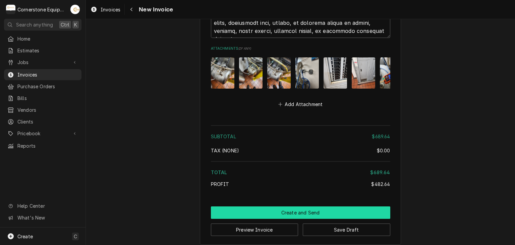
click at [300, 206] on button "Create and Send" at bounding box center [300, 212] width 179 height 12
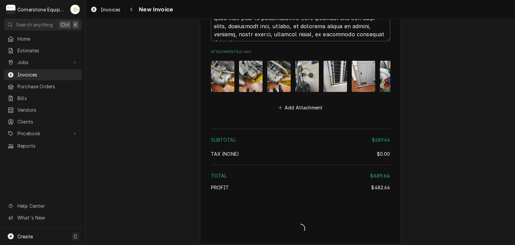
type textarea "x"
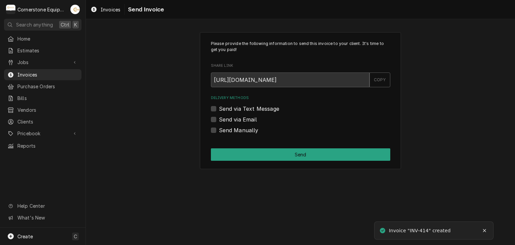
click at [247, 130] on label "Send Manually" at bounding box center [239, 130] width 40 height 8
click at [247, 130] on input "Send Manually" at bounding box center [308, 133] width 179 height 15
checkbox input "true"
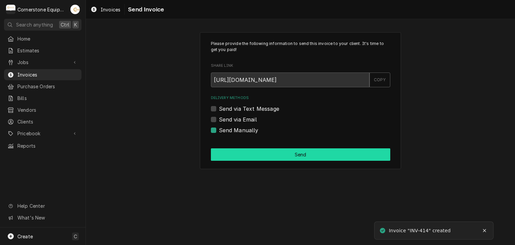
click at [257, 155] on button "Send" at bounding box center [300, 154] width 179 height 12
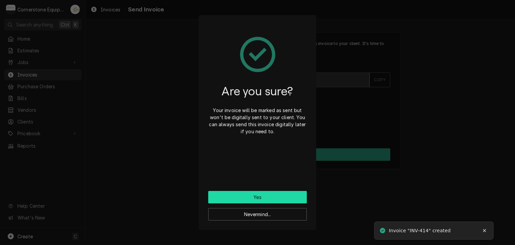
click at [261, 199] on button "Yes" at bounding box center [257, 197] width 98 height 12
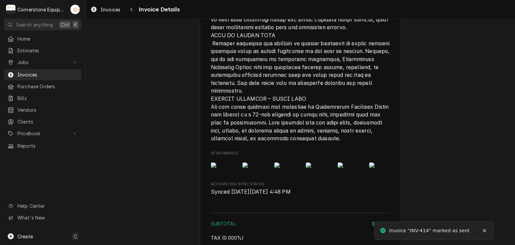
scroll to position [1489, 0]
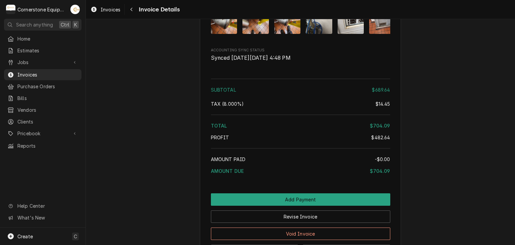
scroll to position [1489, 0]
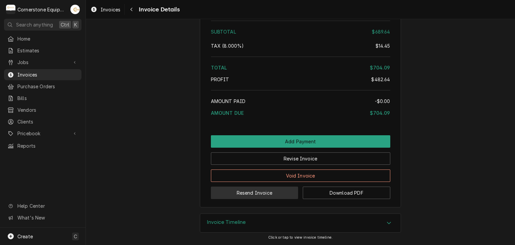
click at [269, 195] on button "Resend Invoice" at bounding box center [254, 192] width 87 height 12
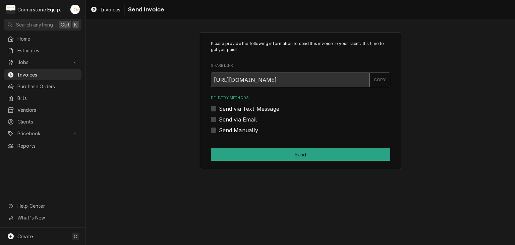
click at [231, 109] on label "Send via Text Message" at bounding box center [249, 109] width 60 height 8
click at [231, 109] on input "Send via Text Message" at bounding box center [308, 112] width 179 height 15
checkbox input "true"
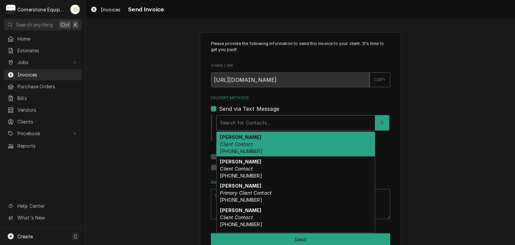
click at [232, 117] on div "Delivery Methods" at bounding box center [295, 123] width 151 height 12
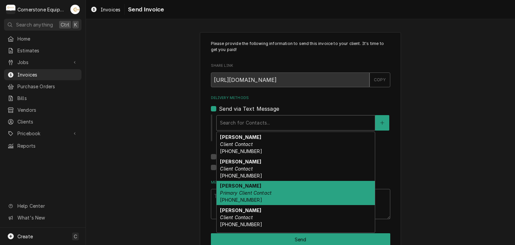
click at [244, 187] on strong "[PERSON_NAME]" at bounding box center [240, 186] width 41 height 6
type textarea "x"
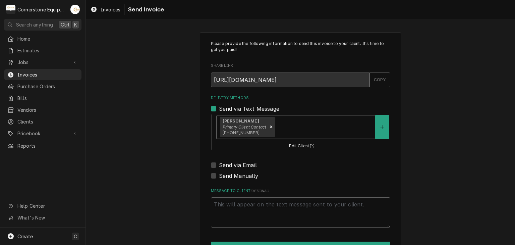
click at [238, 166] on label "Send via Email" at bounding box center [238, 165] width 38 height 8
click at [238, 166] on input "Send via Email" at bounding box center [308, 168] width 179 height 15
checkbox input "true"
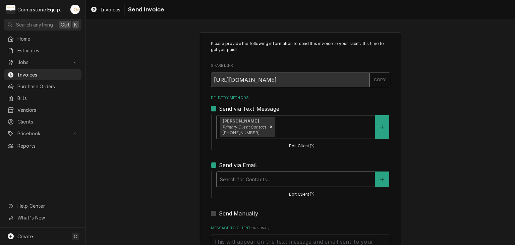
click at [237, 178] on div "Delivery Methods" at bounding box center [295, 179] width 151 height 12
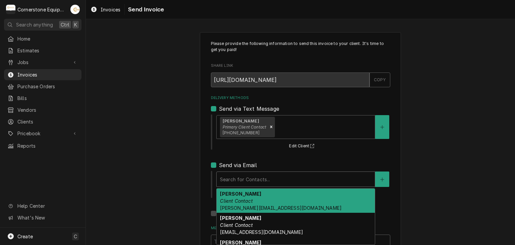
click at [239, 195] on strong "Amy Moore" at bounding box center [240, 194] width 41 height 6
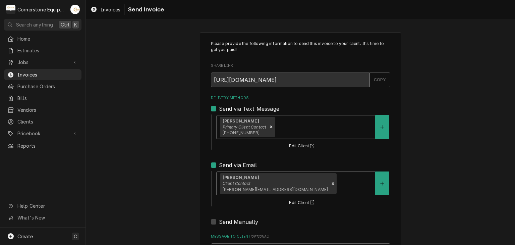
click at [186, 181] on div "Please provide the following information to send this invoice to your client. I…" at bounding box center [300, 169] width 429 height 287
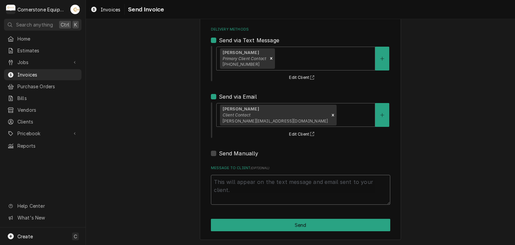
click at [279, 194] on textarea "Message to Client ( optional )" at bounding box center [300, 190] width 179 height 30
type textarea "x"
type textarea "T"
type textarea "x"
type textarea "Th"
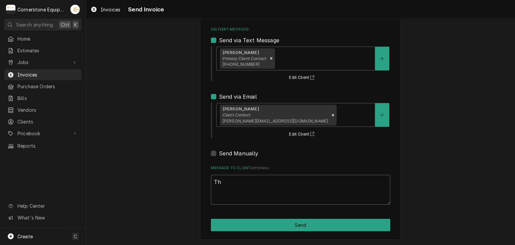
type textarea "x"
type textarea "Than"
type textarea "x"
type textarea "Thank"
type textarea "x"
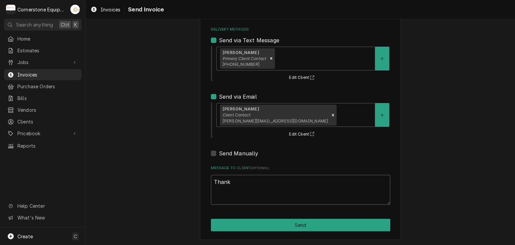
type textarea "Thank"
type textarea "x"
type textarea "Thank yo"
type textarea "x"
type textarea "Thank you"
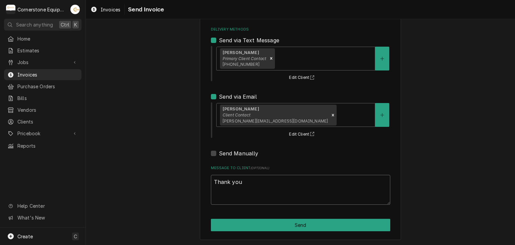
type textarea "x"
type textarea "Thank you f"
type textarea "x"
type textarea "Thank you fo"
type textarea "x"
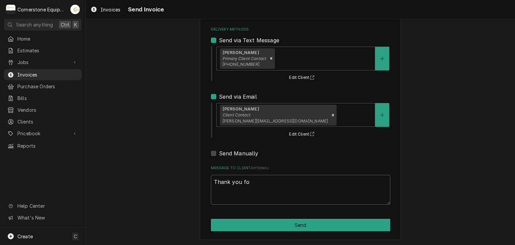
type textarea "Thank you for"
type textarea "x"
type textarea "Thank you for"
type textarea "x"
type textarea "Thank you for t"
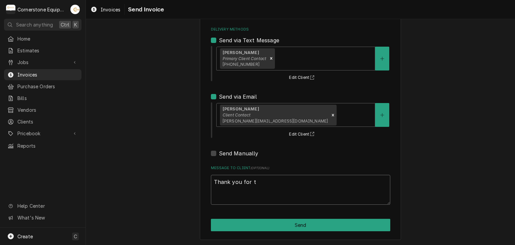
type textarea "x"
type textarea "Thank you for th"
type textarea "x"
type textarea "Thank you for the"
type textarea "x"
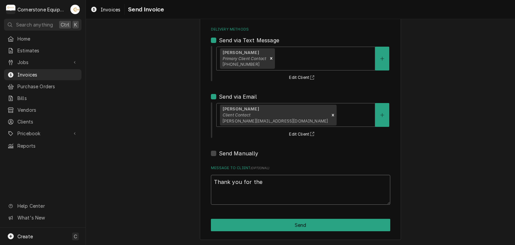
type textarea "Thank you for the"
type textarea "x"
type textarea "Thank you for the o"
type textarea "x"
type textarea "Thank you for the op"
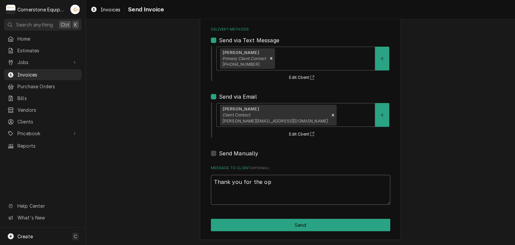
type textarea "x"
type textarea "Thank you for the opp"
type textarea "x"
type textarea "Thank you for the oppo"
type textarea "x"
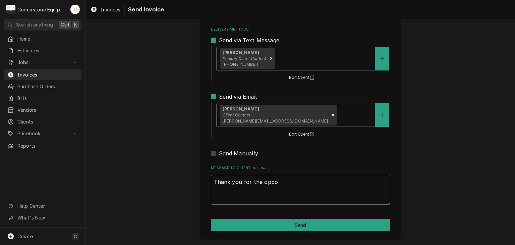
type textarea "Thank you for the oppor"
type textarea "x"
type textarea "Thank you for the opport"
type textarea "x"
type textarea "Thank you for the opportu"
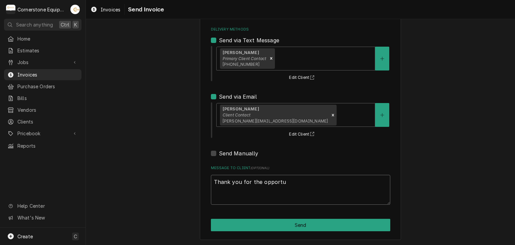
type textarea "x"
type textarea "Thank you for the opportun"
type textarea "x"
type textarea "Thank you for the opportuni"
type textarea "x"
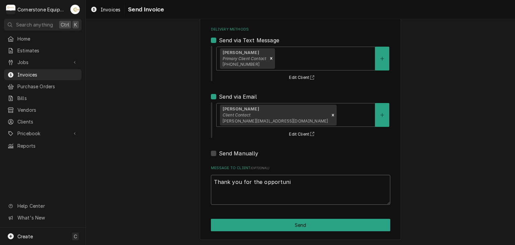
type textarea "Thank you for the opportunit"
type textarea "x"
type textarea "Thank you for the opportunity"
type textarea "x"
type textarea "Thank you for the opportunity"
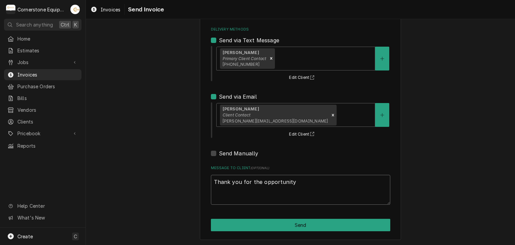
type textarea "x"
type textarea "Thank you for the opportunity t"
type textarea "x"
type textarea "Thank you for the opportunity to"
type textarea "x"
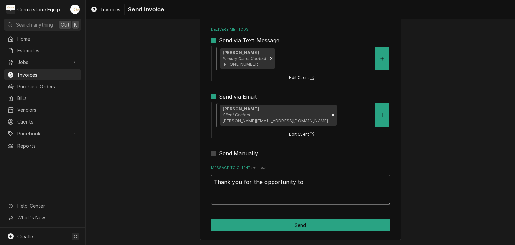
type textarea "Thank you for the opportunity to"
type textarea "x"
type textarea "Thank you for the opportunity to b"
type textarea "x"
type textarea "Thank you for the opportunity to be"
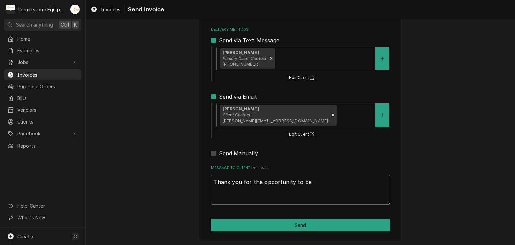
type textarea "x"
type textarea "Thank you for the opportunity to be"
type textarea "x"
type textarea "Thank you for the opportunity to be o"
type textarea "x"
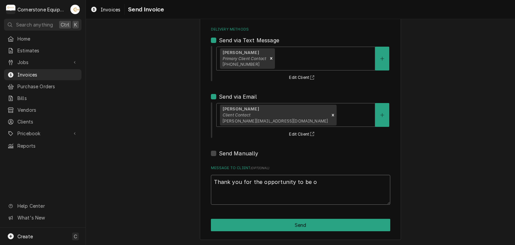
type textarea "Thank you for the opportunity to be of"
type textarea "x"
type textarea "Thank you for the opportunity to be of"
type textarea "x"
type textarea "Thank you for the opportunity to be of s"
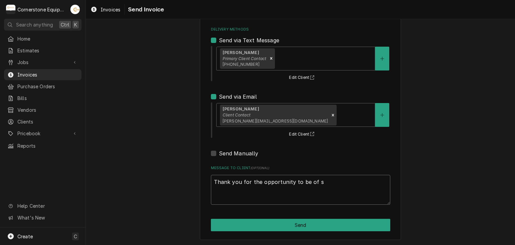
type textarea "x"
type textarea "Thank you for the opportunity to be of se"
type textarea "x"
type textarea "Thank you for the opportunity to be of ser"
type textarea "x"
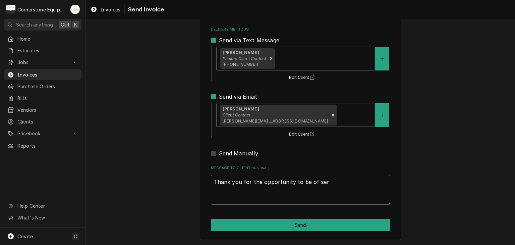
type textarea "Thank you for the opportunity to be of serc"
type textarea "x"
type textarea "Thank you for the opportunity to be of ser"
type textarea "x"
type textarea "Thank you for the opportunity to be of serv"
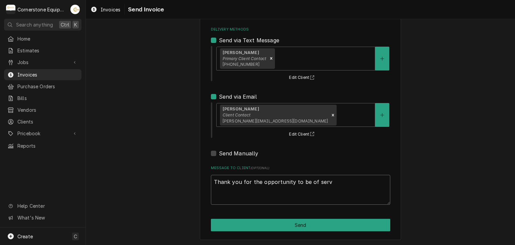
type textarea "x"
type textarea "Thank you for the opportunity to be of servi"
type textarea "x"
type textarea "Thank you for the opportunity to be of servic"
type textarea "x"
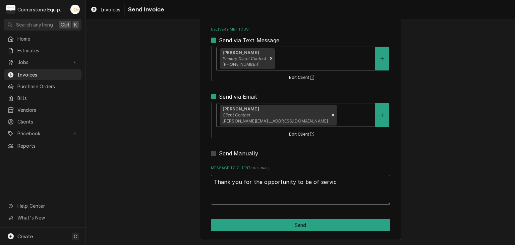
type textarea "Thank you for the opportunity to be of service"
type textarea "x"
click at [279, 194] on textarea "Thank you for the opportunity to be of service!" at bounding box center [300, 190] width 179 height 30
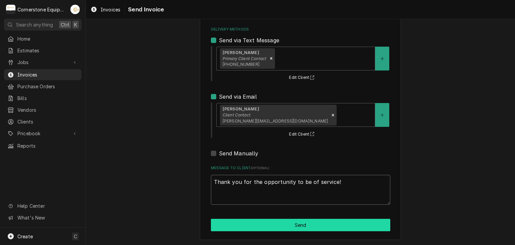
type textarea "Thank you for the opportunity to be of service!"
click at [278, 221] on button "Send" at bounding box center [300, 224] width 179 height 12
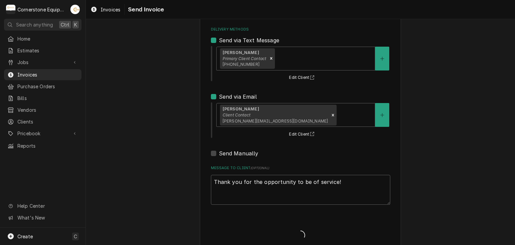
type textarea "x"
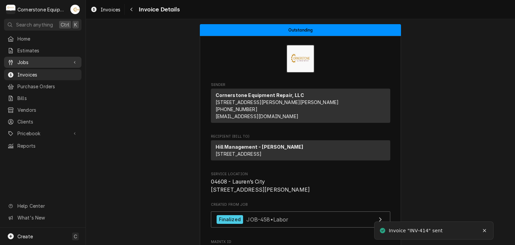
click at [22, 62] on span "Jobs" at bounding box center [42, 62] width 51 height 7
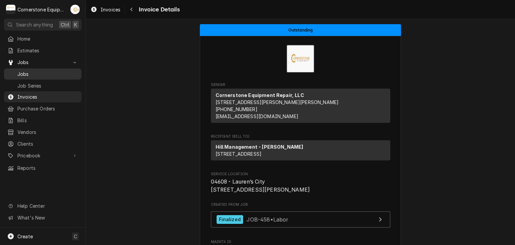
click at [25, 73] on span "Jobs" at bounding box center [47, 73] width 61 height 7
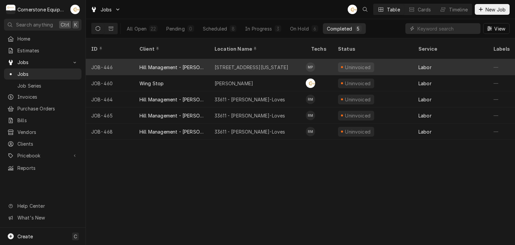
click at [193, 64] on div "Hill Management - [PERSON_NAME]" at bounding box center [171, 67] width 64 height 7
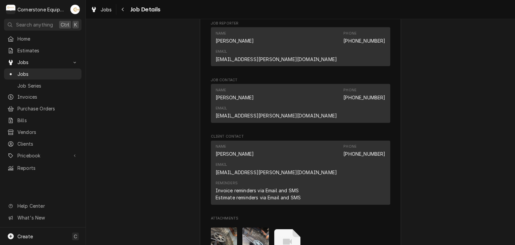
scroll to position [536, 0]
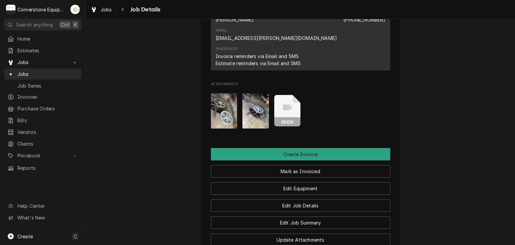
click at [277, 95] on icon "Attachments" at bounding box center [287, 111] width 26 height 32
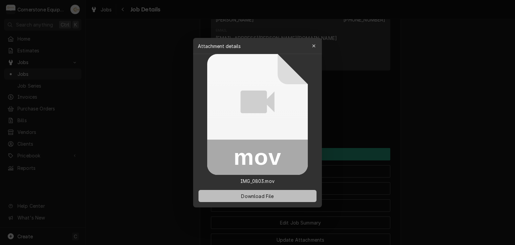
click at [284, 191] on button "Download File" at bounding box center [257, 196] width 118 height 12
click at [442, 125] on div at bounding box center [257, 122] width 515 height 245
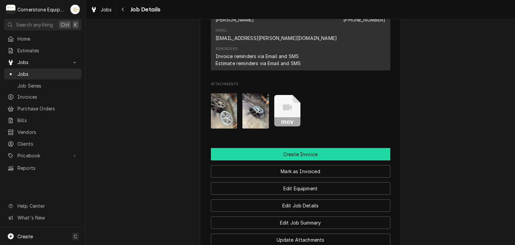
click at [270, 148] on button "Create Invoice" at bounding box center [300, 154] width 179 height 12
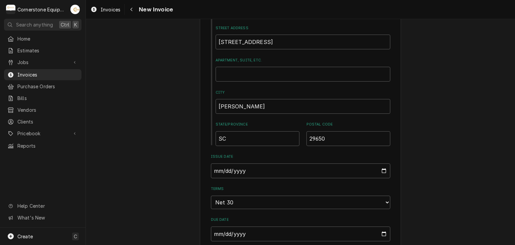
scroll to position [402, 0]
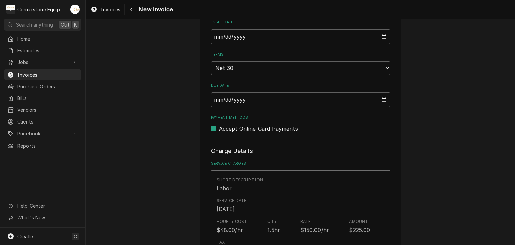
click at [263, 121] on div "Payment Methods Accept Online Card Payments" at bounding box center [300, 123] width 179 height 17
click at [263, 125] on label "Accept Online Card Payments" at bounding box center [258, 128] width 79 height 8
click at [263, 125] on input "Payment Methods" at bounding box center [308, 131] width 179 height 15
checkbox input "false"
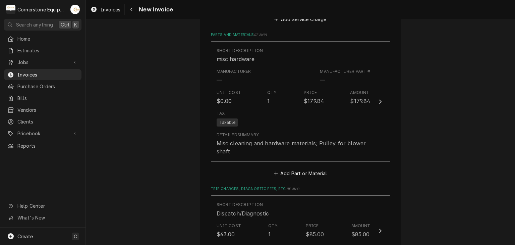
scroll to position [791, 0]
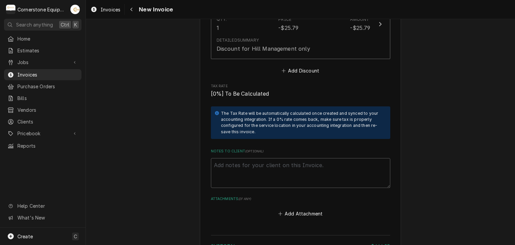
scroll to position [1220, 0]
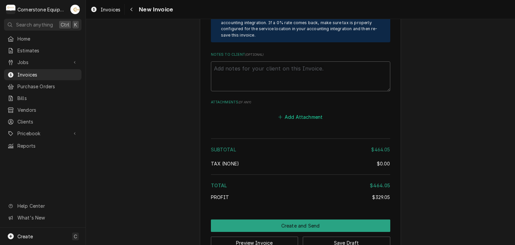
click at [288, 112] on button "Add Attachment" at bounding box center [300, 116] width 47 height 9
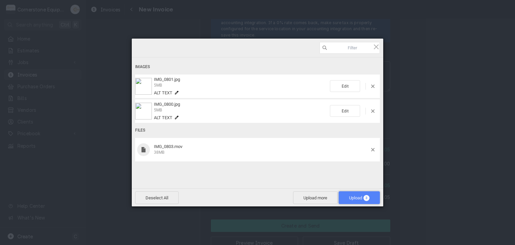
click at [351, 195] on span "Upload 3" at bounding box center [359, 197] width 20 height 5
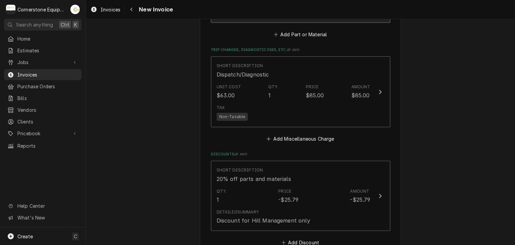
scroll to position [1086, 0]
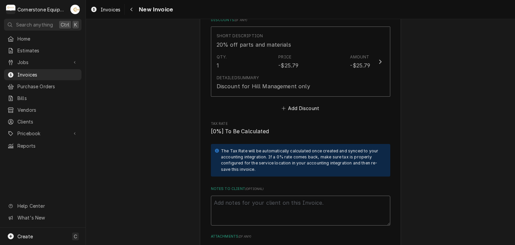
click at [250, 195] on textarea "Notes to Client ( optional )" at bounding box center [300, 210] width 179 height 30
paste textarea "INVOICE APPROVAL AND PAYMENT TERMS All invoices are due upon receipt unless oth…"
type textarea "x"
type textarea "INVOICE APPROVAL AND PAYMENT TERMS All invoices are due upon receipt unless oth…"
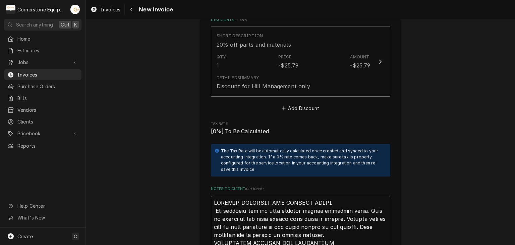
scroll to position [1338, 0]
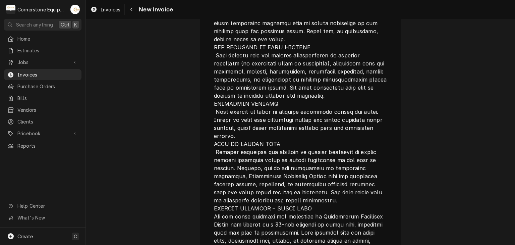
type textarea "x"
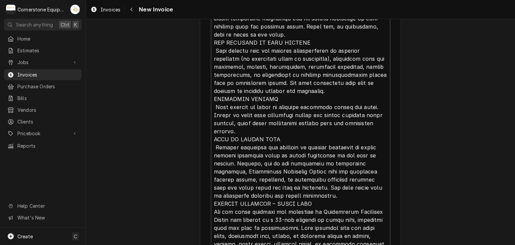
scroll to position [0, 0]
type textarea "INVOICE APPROVAL AND PAYMENT TERMS All invoices are due upon receipt unless oth…"
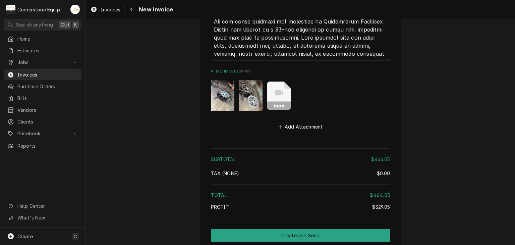
scroll to position [1542, 0]
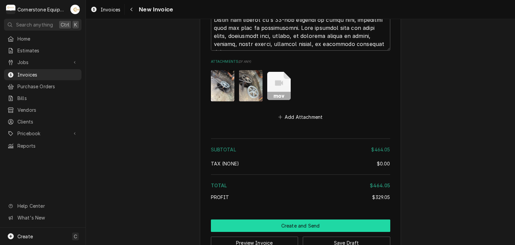
click at [292, 219] on button "Create and Send" at bounding box center [300, 225] width 179 height 12
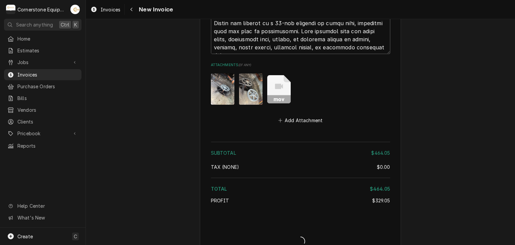
type textarea "x"
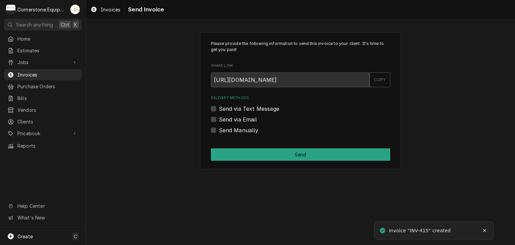
click at [220, 128] on label "Send Manually" at bounding box center [239, 130] width 40 height 8
click at [220, 128] on input "Send Manually" at bounding box center [308, 133] width 179 height 15
checkbox input "true"
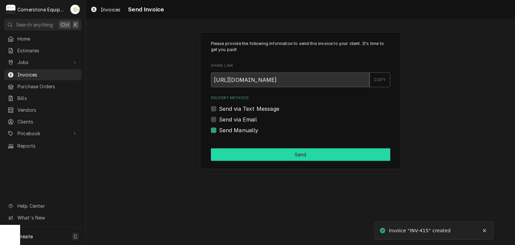
click at [229, 151] on button "Send" at bounding box center [300, 154] width 179 height 12
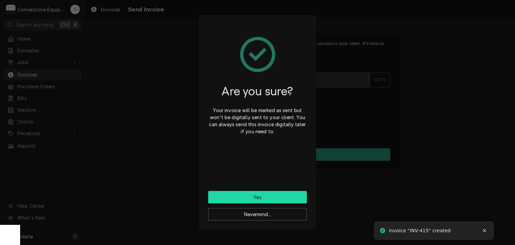
click at [241, 198] on button "Yes" at bounding box center [257, 197] width 98 height 12
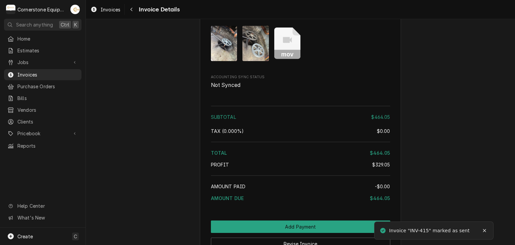
scroll to position [1297, 0]
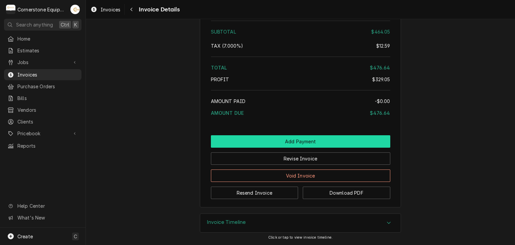
scroll to position [1297, 0]
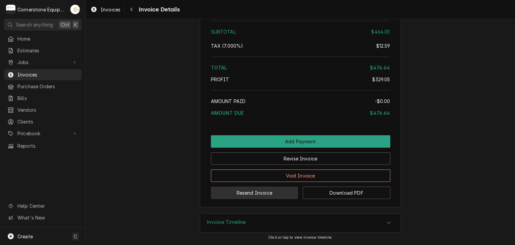
click at [267, 196] on button "Resend Invoice" at bounding box center [254, 192] width 87 height 12
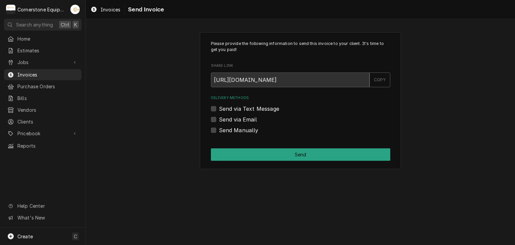
click at [233, 108] on label "Send via Text Message" at bounding box center [249, 109] width 60 height 8
click at [233, 108] on input "Send via Text Message" at bounding box center [308, 112] width 179 height 15
checkbox input "true"
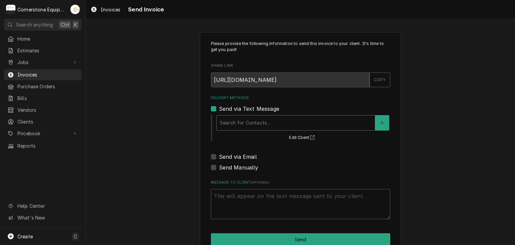
click at [230, 117] on div "Delivery Methods" at bounding box center [295, 123] width 151 height 12
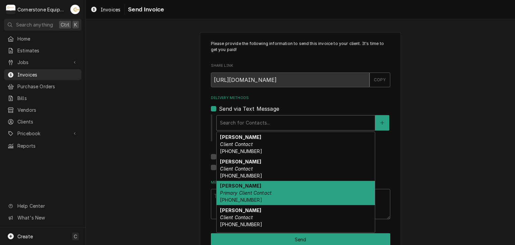
click at [234, 187] on strong "Ashton Vazquez" at bounding box center [240, 186] width 41 height 6
type textarea "x"
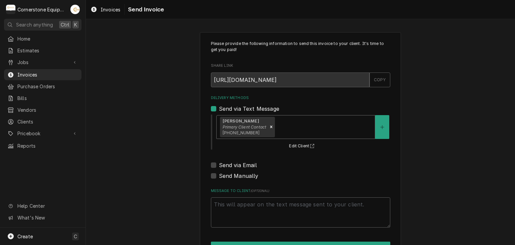
click at [228, 165] on label "Send via Email" at bounding box center [238, 165] width 38 height 8
click at [228, 165] on input "Send via Email" at bounding box center [308, 168] width 179 height 15
checkbox input "true"
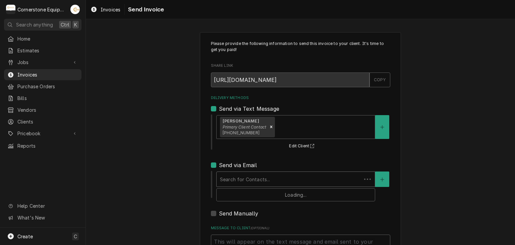
click at [228, 173] on div "Delivery Methods" at bounding box center [289, 179] width 138 height 12
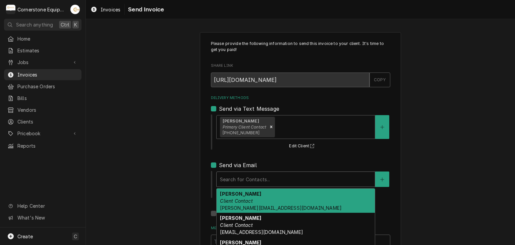
click at [228, 194] on strong "Amy Moore" at bounding box center [240, 194] width 41 height 6
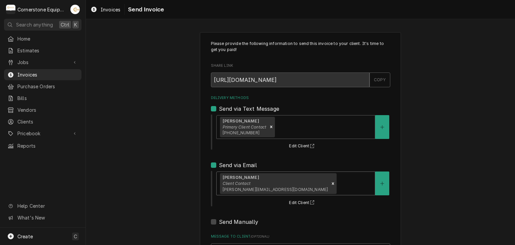
click at [185, 184] on div "Please provide the following information to send this invoice to your client. I…" at bounding box center [300, 169] width 429 height 287
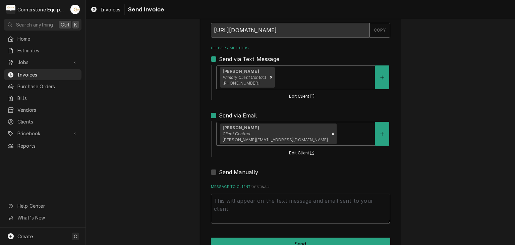
scroll to position [68, 0]
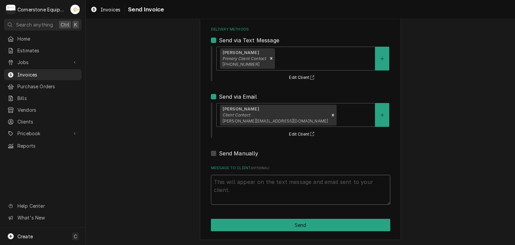
click at [247, 191] on textarea "Message to Client ( optional )" at bounding box center [300, 190] width 179 height 30
type textarea "x"
type textarea "T"
type textarea "x"
type textarea "Th"
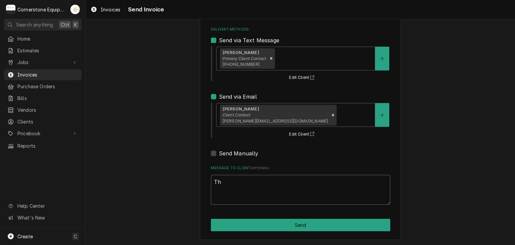
type textarea "x"
type textarea "Tha"
type textarea "x"
type textarea "Than"
type textarea "x"
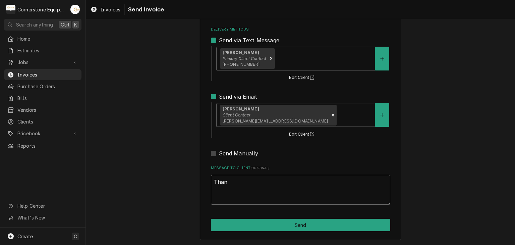
type textarea "Thank"
type textarea "x"
type textarea "Thank"
type textarea "x"
type textarea "Thank y"
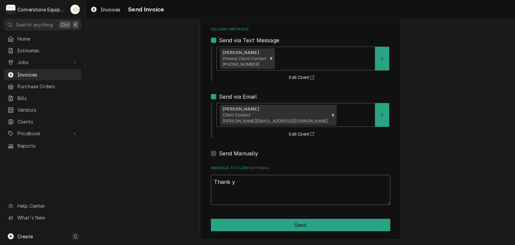
type textarea "x"
type textarea "Thank yo"
type textarea "x"
type textarea "Thank you"
type textarea "x"
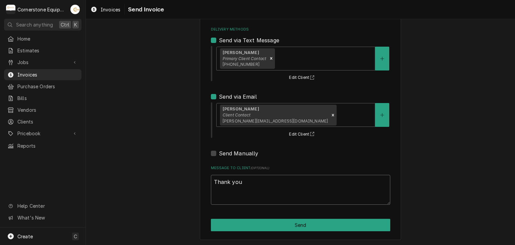
type textarea "Thank you"
type textarea "x"
type textarea "Thank you f"
type textarea "x"
type textarea "Thank you fo"
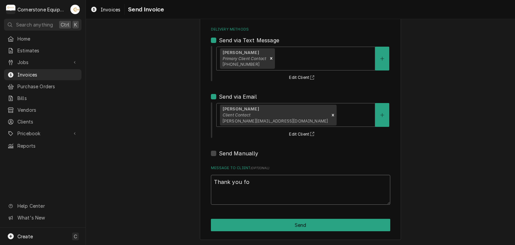
type textarea "x"
type textarea "Thank you for"
type textarea "x"
type textarea "Thank you for"
type textarea "x"
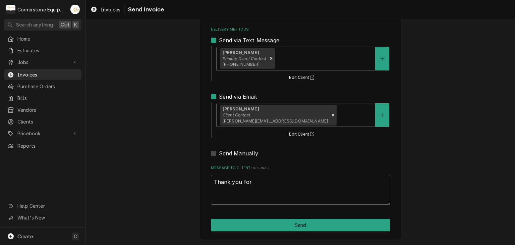
type textarea "Thank you for t"
type textarea "x"
type textarea "Thank you for th"
type textarea "x"
type textarea "Thank you for the"
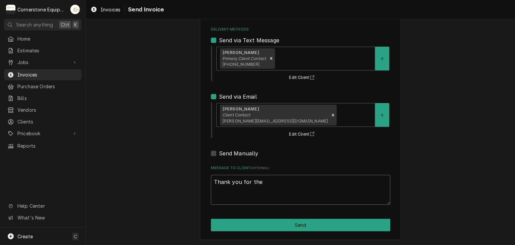
type textarea "x"
type textarea "Thank you for the"
type textarea "x"
type textarea "Thank you for the o"
type textarea "x"
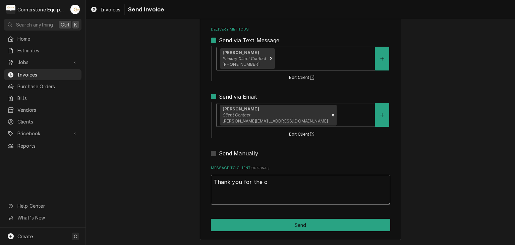
type textarea "Thank you for the op"
type textarea "x"
type textarea "Thank you for the opp"
type textarea "x"
type textarea "Thank you for the oppo"
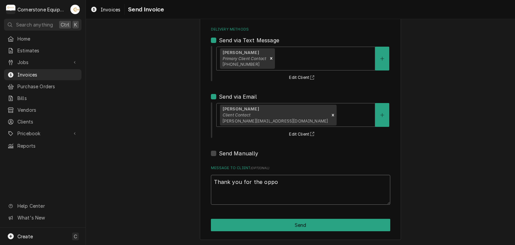
type textarea "x"
type textarea "Thank you for the oppor"
type textarea "x"
type textarea "Thank you for the opport"
type textarea "x"
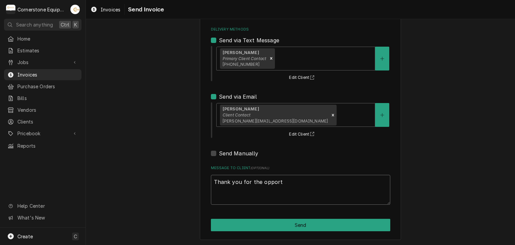
type textarea "Thank you for the opportu"
type textarea "x"
type textarea "Thank you for the opportun"
type textarea "x"
type textarea "Thank you for the opportuni"
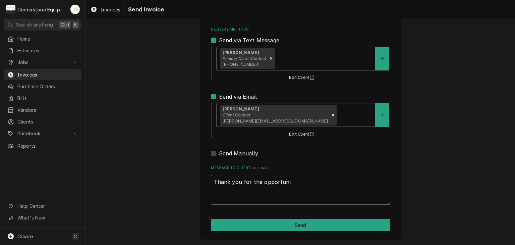
type textarea "x"
type textarea "Thank you for the opportunit"
type textarea "x"
type textarea "Thank you for the opportunity"
type textarea "x"
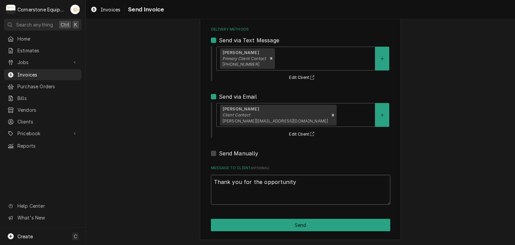
type textarea "Thank you for the opportunity"
type textarea "x"
type textarea "Thank you for the opportunity to"
type textarea "x"
type textarea "Thank you for the opportunity to"
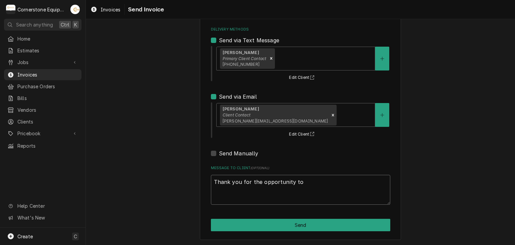
type textarea "x"
type textarea "Thank you for the opportunity to b"
type textarea "x"
type textarea "Thank you for the opportunity to be"
type textarea "x"
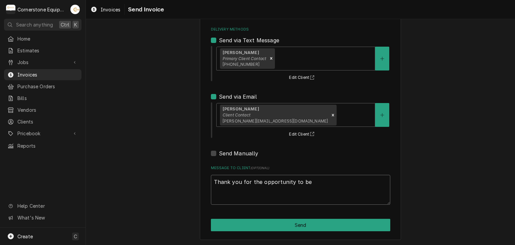
type textarea "Thank you for the opportunity to be"
type textarea "x"
type textarea "Thank you for the opportunity to be o"
type textarea "x"
type textarea "Thank you for the opportunity to be of"
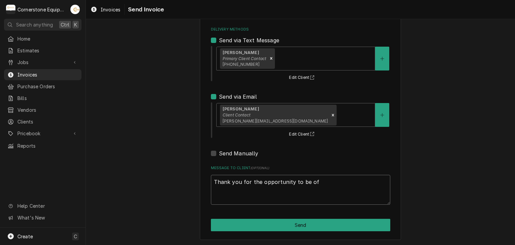
type textarea "x"
type textarea "Thank you for the opportunity to be of"
type textarea "x"
type textarea "Thank you for the opportunity to be of s"
type textarea "x"
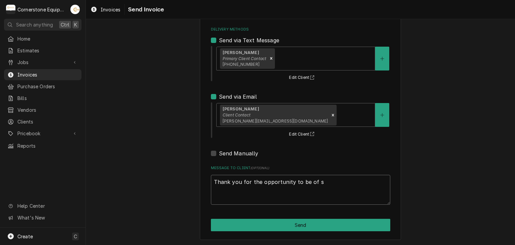
type textarea "Thank you for the opportunity to be of se"
type textarea "x"
type textarea "Thank you for the opportunity to be of ser"
type textarea "x"
type textarea "Thank you for the opportunity to be of serv"
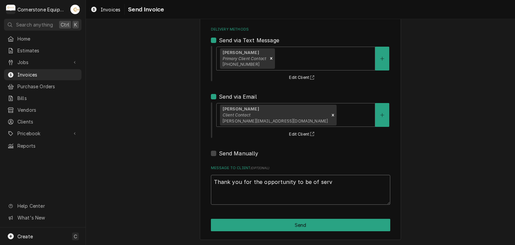
type textarea "x"
type textarea "Thank you for the opportunity to be of servi"
type textarea "x"
type textarea "Thank you for the opportunity to be of servic"
type textarea "x"
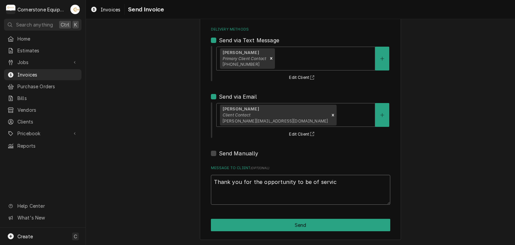
type textarea "Thank you for the opportunity to be of service"
type textarea "x"
drag, startPoint x: 248, startPoint y: 185, endPoint x: 245, endPoint y: 198, distance: 13.4
click at [245, 196] on textarea "Thank you for the opportunity to be of service!" at bounding box center [300, 190] width 179 height 30
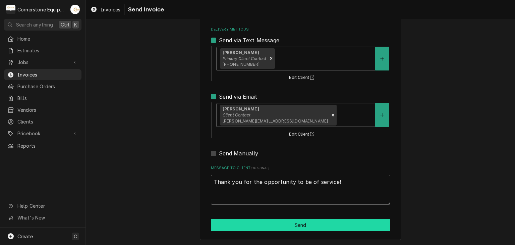
type textarea "Thank you for the opportunity to be of service!"
click at [266, 222] on button "Send" at bounding box center [300, 224] width 179 height 12
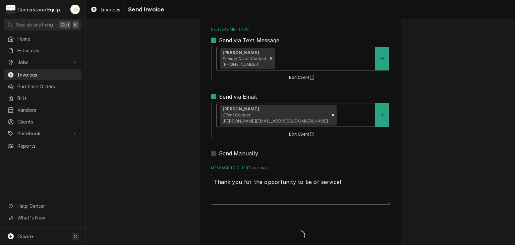
type textarea "x"
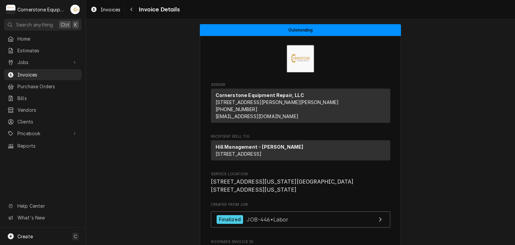
drag, startPoint x: 426, startPoint y: 123, endPoint x: 423, endPoint y: 125, distance: 3.6
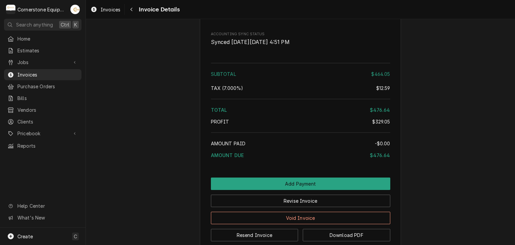
scroll to position [1297, 0]
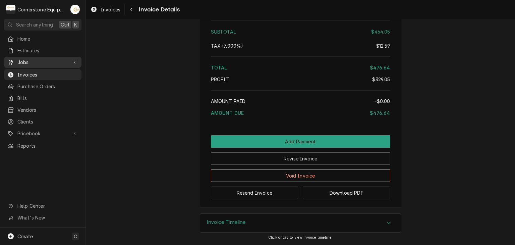
click at [25, 64] on div "Jobs" at bounding box center [42, 62] width 75 height 8
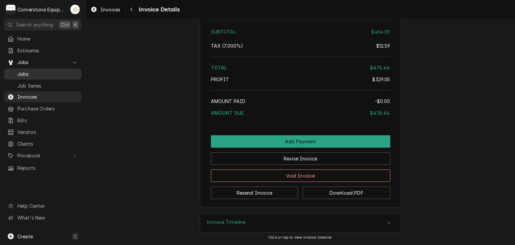
click at [25, 74] on span "Jobs" at bounding box center [47, 73] width 61 height 7
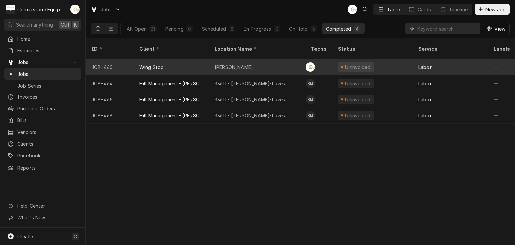
click at [181, 59] on div "Wing Stop" at bounding box center [171, 67] width 75 height 16
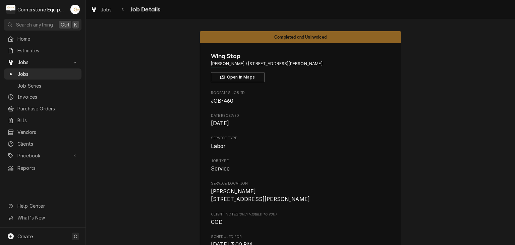
drag, startPoint x: 434, startPoint y: 93, endPoint x: 434, endPoint y: 96, distance: 3.7
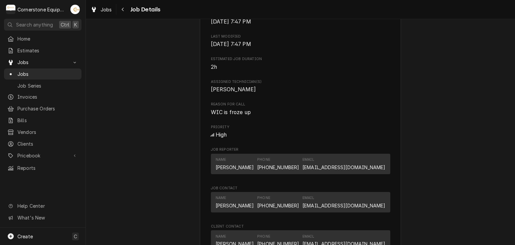
scroll to position [402, 0]
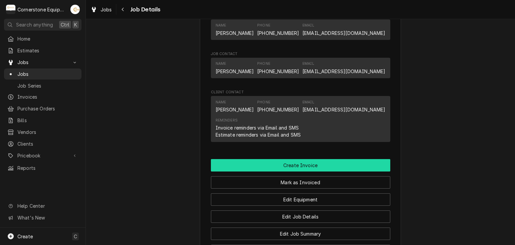
click at [300, 171] on button "Create Invoice" at bounding box center [300, 165] width 179 height 12
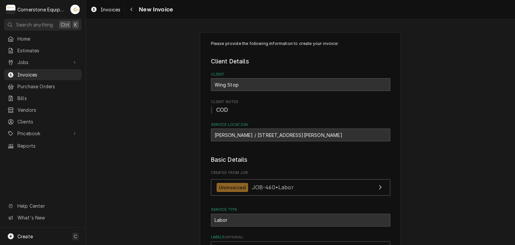
click at [467, 123] on div "Please provide the following information to create your invoice: Client Details…" at bounding box center [300, 228] width 429 height 404
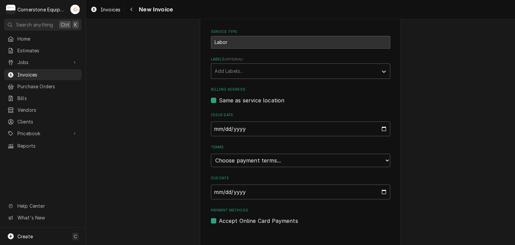
scroll to position [185, 0]
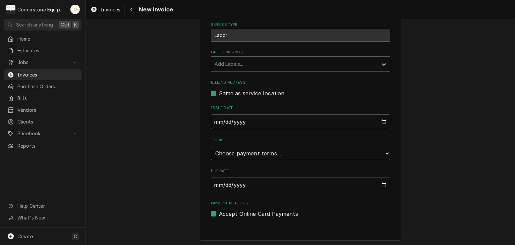
click at [256, 150] on select "Choose payment terms... Same Day Net 7 Net 14 Net 21 Net 30 Net 45 Net 60 Net 90" at bounding box center [300, 152] width 179 height 13
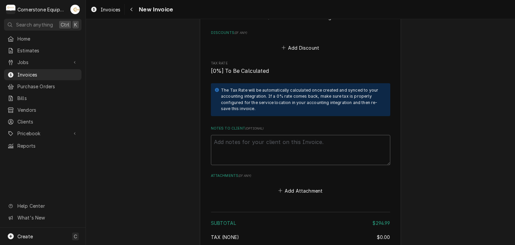
scroll to position [908, 0]
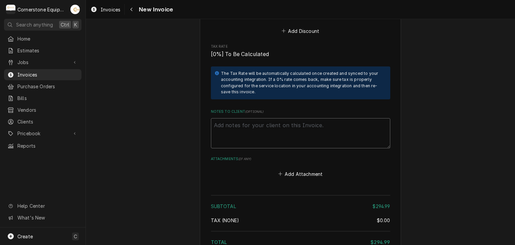
click at [228, 124] on textarea "Notes to Client ( optional )" at bounding box center [300, 133] width 179 height 30
paste textarea "INVOICE APPROVAL AND PAYMENT TERMS All invoices are due upon receipt unless oth…"
type textarea "x"
type textarea "INVOICE APPROVAL AND PAYMENT TERMS All invoices are due upon receipt unless oth…"
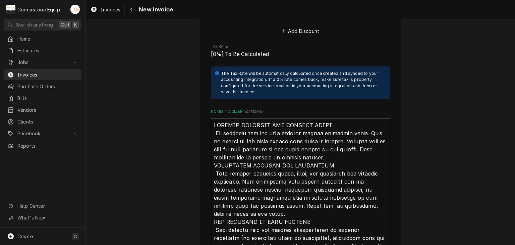
scroll to position [1091, 0]
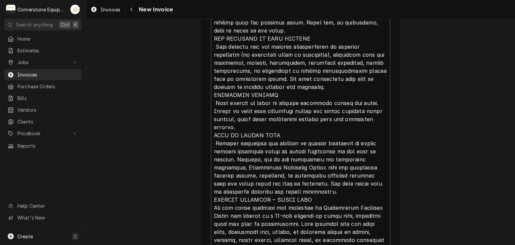
type textarea "x"
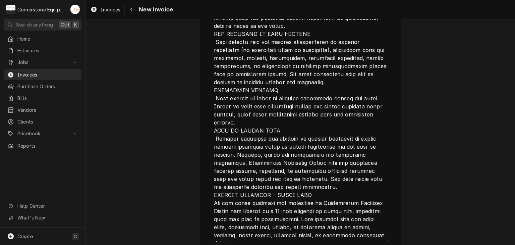
type textarea "INVOICE APPROVAL AND PAYMENT TERMS All invoices are due upon receipt unless oth…"
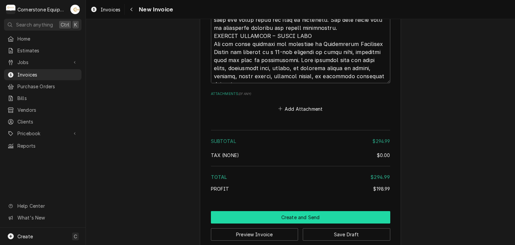
click at [297, 211] on button "Create and Send" at bounding box center [300, 217] width 179 height 12
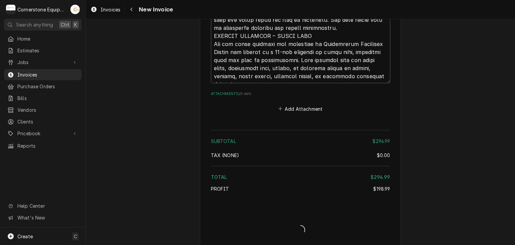
scroll to position [1251, 0]
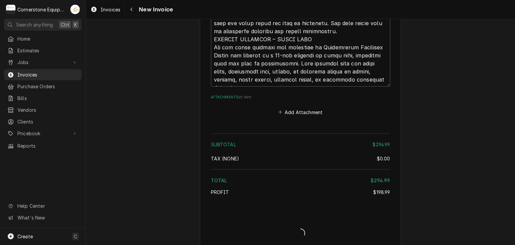
type textarea "x"
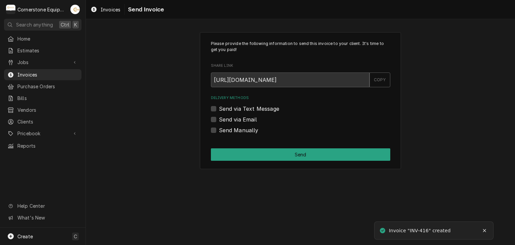
click at [244, 129] on label "Send Manually" at bounding box center [239, 130] width 40 height 8
click at [244, 129] on input "Send Manually" at bounding box center [308, 133] width 179 height 15
checkbox input "true"
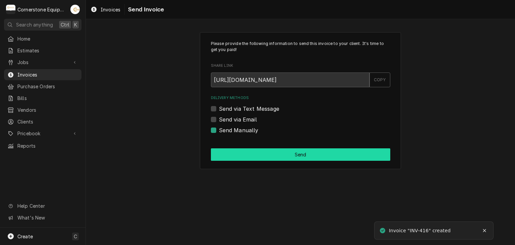
click at [281, 149] on button "Send" at bounding box center [300, 154] width 179 height 12
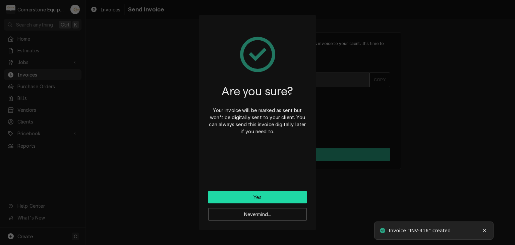
click at [265, 199] on button "Yes" at bounding box center [257, 197] width 98 height 12
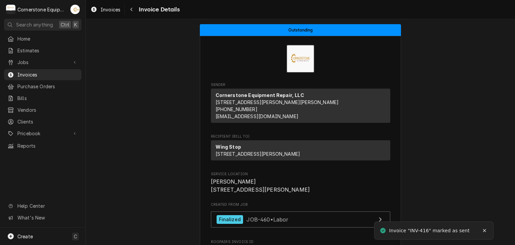
scroll to position [1144, 0]
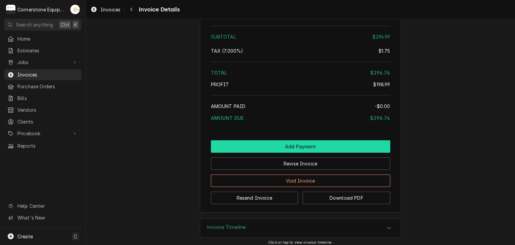
scroll to position [1144, 0]
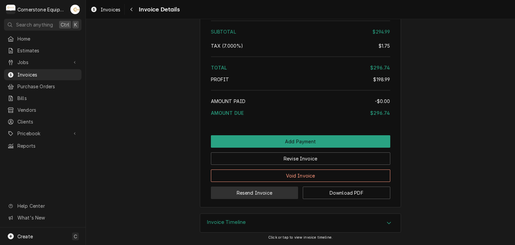
click at [236, 191] on button "Resend Invoice" at bounding box center [254, 192] width 87 height 12
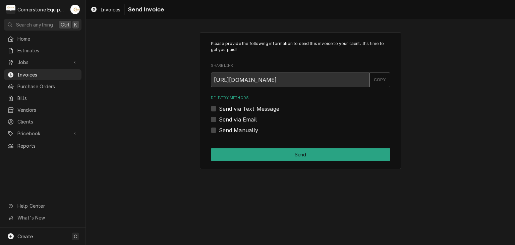
click at [230, 110] on label "Send via Text Message" at bounding box center [249, 109] width 60 height 8
click at [230, 110] on input "Send via Text Message" at bounding box center [308, 112] width 179 height 15
checkbox input "true"
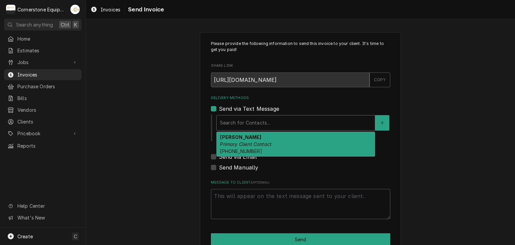
click at [229, 119] on div "Delivery Methods" at bounding box center [295, 123] width 151 height 12
click at [230, 148] on span "[PHONE_NUMBER]" at bounding box center [241, 151] width 42 height 6
type textarea "x"
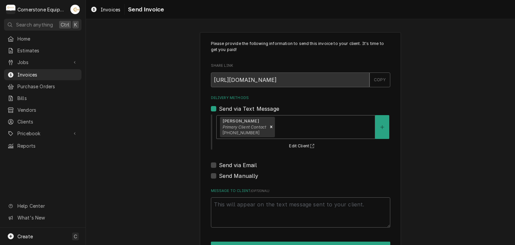
click at [232, 162] on label "Send via Email" at bounding box center [238, 165] width 38 height 8
click at [232, 162] on input "Send via Email" at bounding box center [308, 168] width 179 height 15
checkbox input "true"
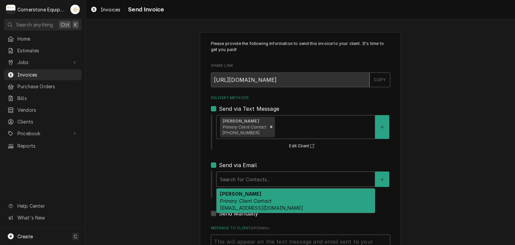
click at [234, 186] on div "Search for Contacts..." at bounding box center [295, 179] width 158 height 15
click at [238, 198] on em "Primary Client Contact" at bounding box center [246, 201] width 52 height 6
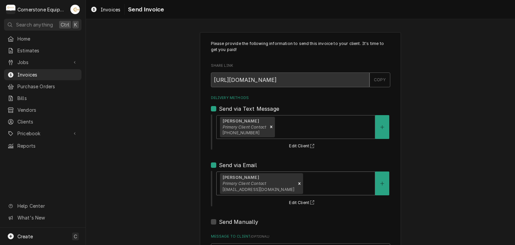
click at [167, 180] on div "Please provide the following information to send this invoice to your client. I…" at bounding box center [300, 169] width 429 height 287
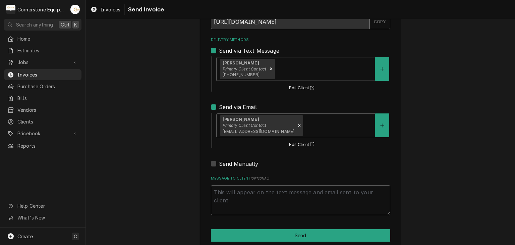
scroll to position [68, 0]
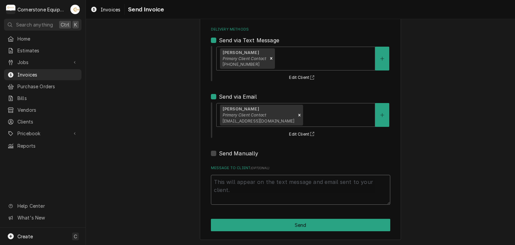
click at [246, 191] on textarea "Message to Client ( optional )" at bounding box center [300, 190] width 179 height 30
type textarea "x"
type textarea "T"
type textarea "x"
type textarea "Th"
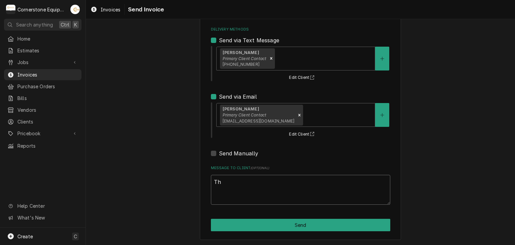
type textarea "x"
type textarea "Tha"
type textarea "x"
type textarea "Than"
type textarea "x"
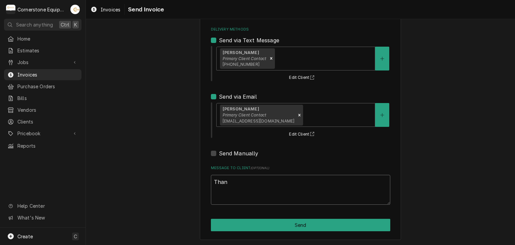
type textarea "Thank"
type textarea "x"
type textarea "Thank"
type textarea "x"
type textarea "Thank y"
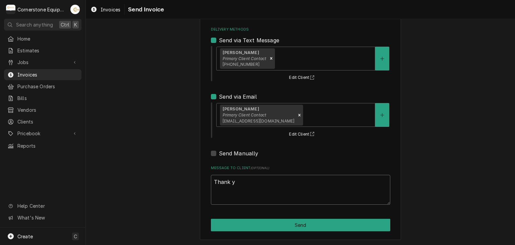
type textarea "x"
type textarea "Thank yo"
type textarea "x"
type textarea "Thank you"
type textarea "x"
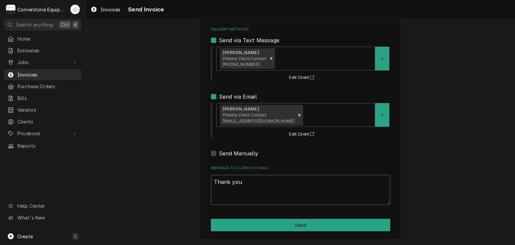
type textarea "Thank you"
type textarea "x"
type textarea "Thank you f"
type textarea "x"
type textarea "Thank you fo"
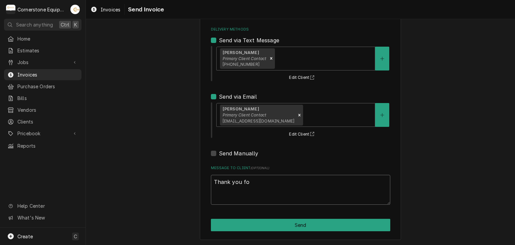
type textarea "x"
type textarea "Thank you for"
type textarea "x"
type textarea "Thank you for"
type textarea "x"
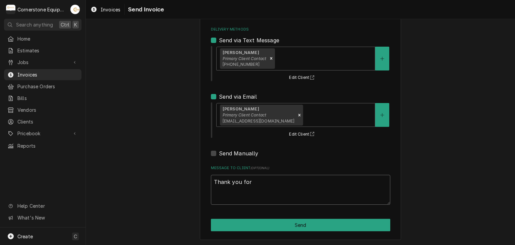
type textarea "Thank you for t"
type textarea "x"
type textarea "Thank you for th"
type textarea "x"
type textarea "Thank you for the"
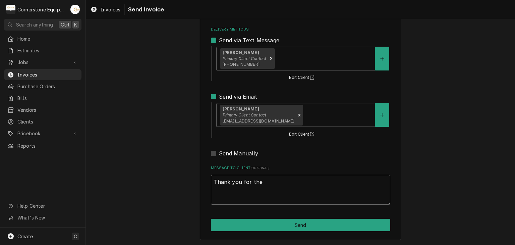
type textarea "x"
type textarea "Thank you for the"
type textarea "x"
type textarea "Thank you for the o"
type textarea "x"
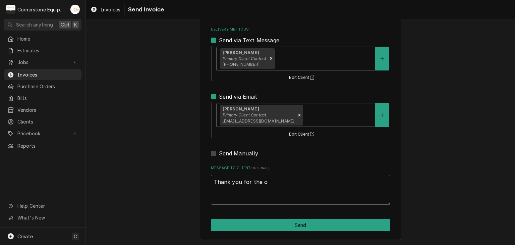
type textarea "Thank you for the op"
type textarea "x"
type textarea "Thank you for the opp"
type textarea "x"
type textarea "Thank you for the oppo"
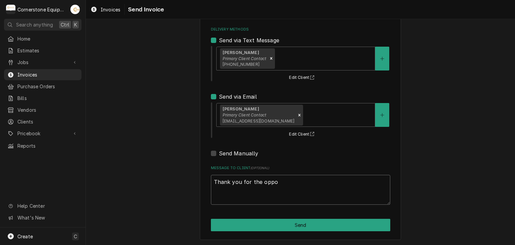
type textarea "x"
type textarea "Thank you for the oppor"
type textarea "x"
type textarea "Thank you for the opport"
type textarea "x"
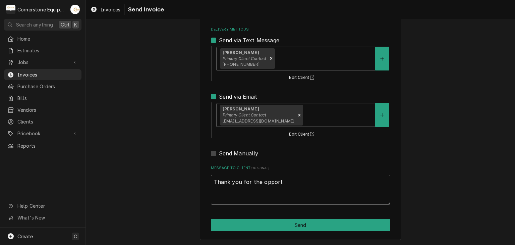
type textarea "Thank you for the opportu"
type textarea "x"
type textarea "Thank you for the opportun"
type textarea "x"
type textarea "Thank you for the opportuni"
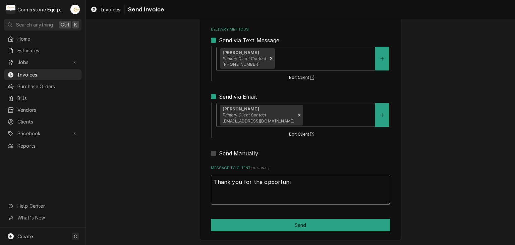
type textarea "x"
type textarea "Thank you for the opportunit"
type textarea "x"
type textarea "Thank you for the opportunity"
type textarea "x"
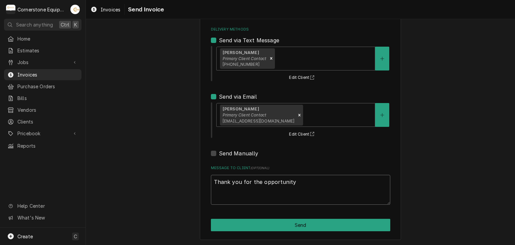
type textarea "Thank you for the opportunity"
type textarea "x"
type textarea "Thank you for the opportunity t"
type textarea "x"
type textarea "Thank you for the opportunity to"
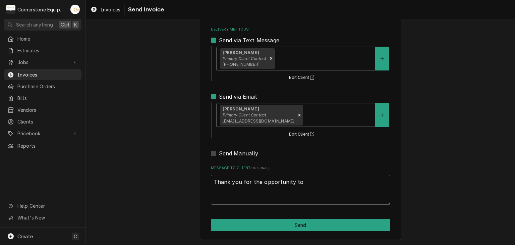
type textarea "x"
type textarea "Thank you for the opportunity to"
type textarea "x"
type textarea "Thank you for the opportunity to b"
type textarea "x"
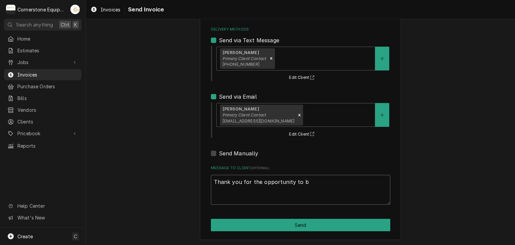
type textarea "Thank you for the opportunity to be"
type textarea "x"
type textarea "Thank you for the opportunity to be"
type textarea "x"
type textarea "Thank you for the opportunity to be o"
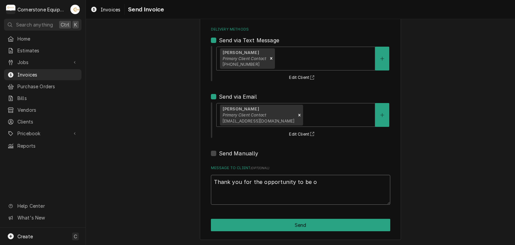
type textarea "x"
type textarea "Thank you for the opportunity to be of"
type textarea "x"
type textarea "Thank you for the opportunity to be of"
type textarea "x"
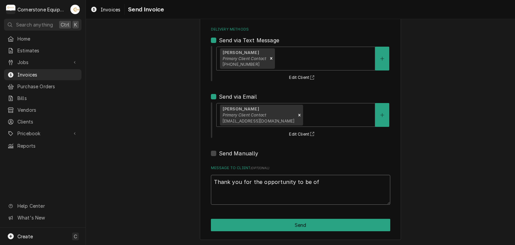
type textarea "Thank you for the opportunity to be of s"
type textarea "x"
type textarea "Thank you for the opportunity to be of se"
type textarea "x"
type textarea "Thank you for the opportunity to be of ser"
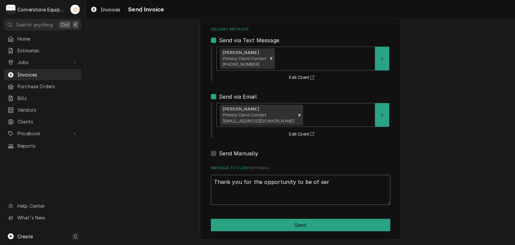
type textarea "x"
type textarea "Thank you for the opportunity to be of serv"
type textarea "x"
type textarea "Thank you for the opportunity to be of servi"
type textarea "x"
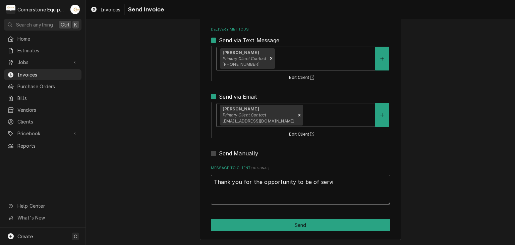
type textarea "Thank you for the opportunity to be of servic"
type textarea "x"
type textarea "Thank you for the opportunity to be of service"
type textarea "x"
click at [246, 191] on textarea "Thank you for the opportunity to be of service!" at bounding box center [300, 190] width 179 height 30
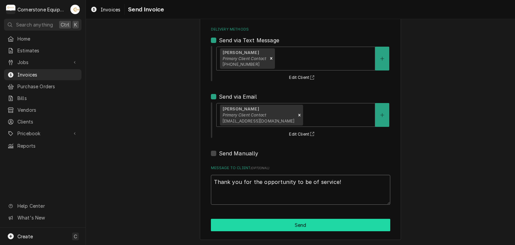
type textarea "Thank you for the opportunity to be of service!"
click at [243, 223] on button "Send" at bounding box center [300, 224] width 179 height 12
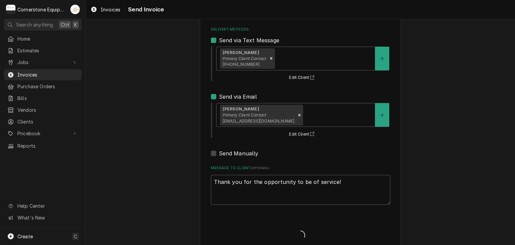
type textarea "x"
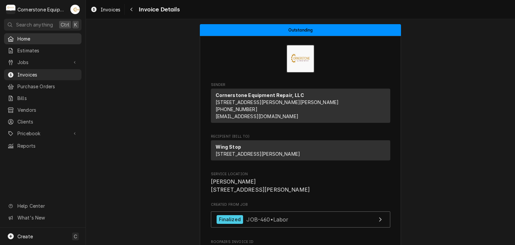
click at [26, 40] on span "Home" at bounding box center [47, 38] width 61 height 7
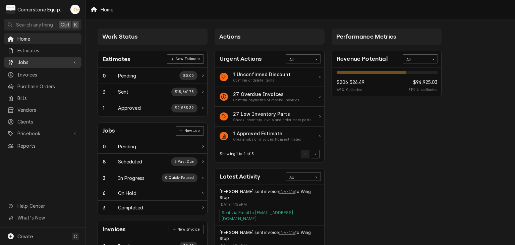
click at [44, 63] on span "Jobs" at bounding box center [42, 62] width 51 height 7
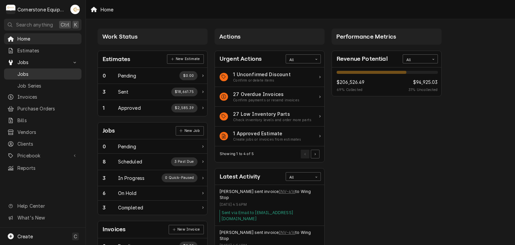
click at [43, 70] on span "Jobs" at bounding box center [47, 73] width 61 height 7
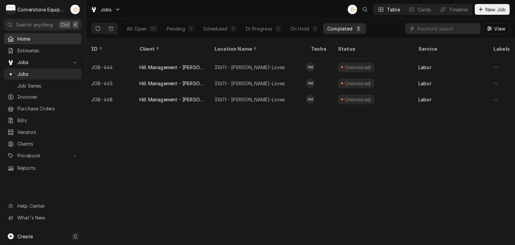
click at [29, 39] on span "Home" at bounding box center [47, 38] width 61 height 7
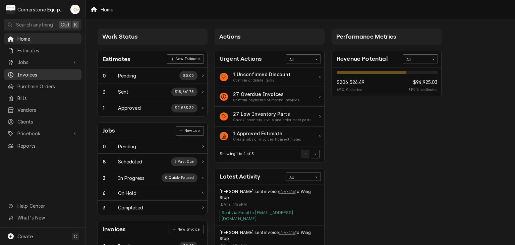
click at [28, 71] on span "Invoices" at bounding box center [47, 74] width 61 height 7
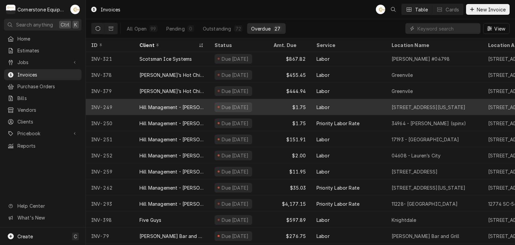
scroll to position [85, 0]
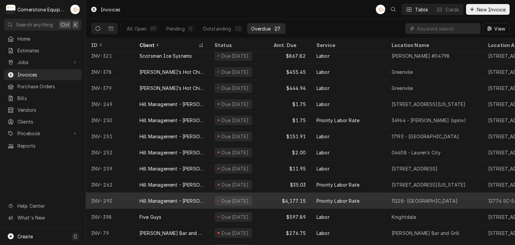
click at [168, 197] on div "Hill Management - [PERSON_NAME]" at bounding box center [171, 200] width 64 height 7
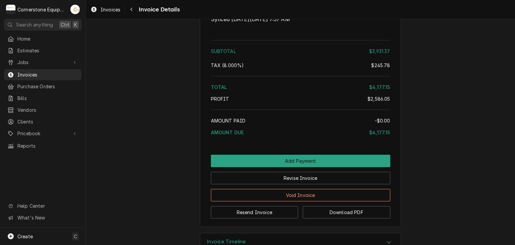
scroll to position [1788, 0]
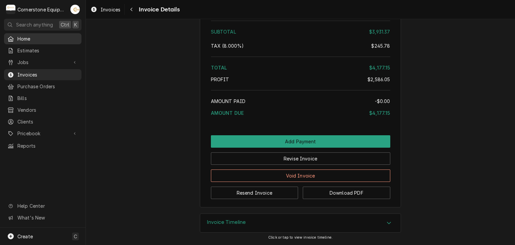
click at [29, 38] on span "Home" at bounding box center [47, 38] width 61 height 7
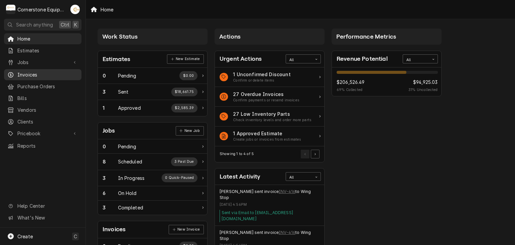
click at [33, 71] on span "Invoices" at bounding box center [47, 74] width 61 height 7
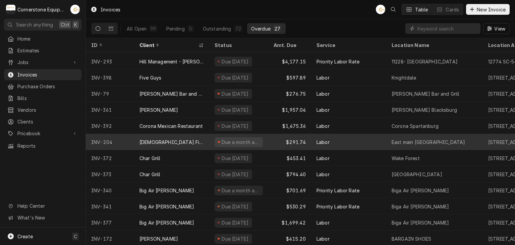
scroll to position [246, 0]
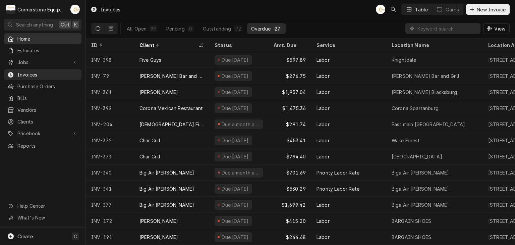
click at [32, 36] on span "Home" at bounding box center [47, 38] width 61 height 7
